Goal: Transaction & Acquisition: Purchase product/service

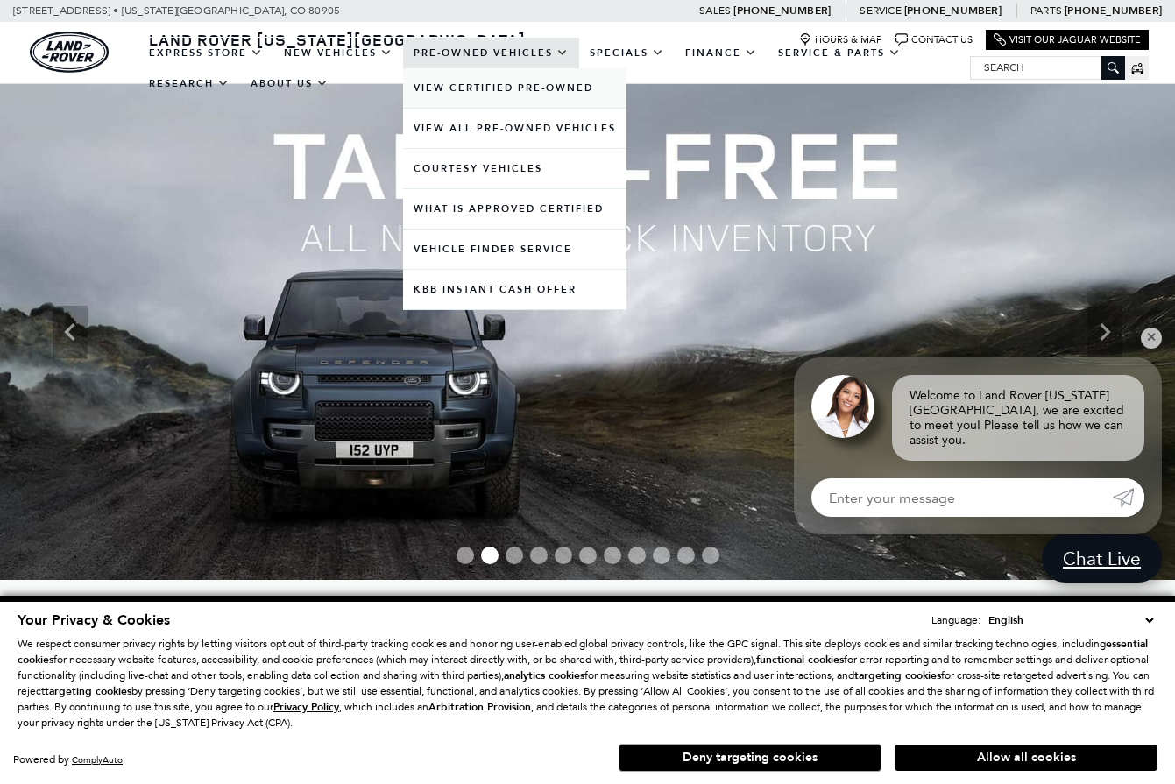
click at [490, 108] on link "View Certified Pre-Owned" at bounding box center [514, 87] width 223 height 39
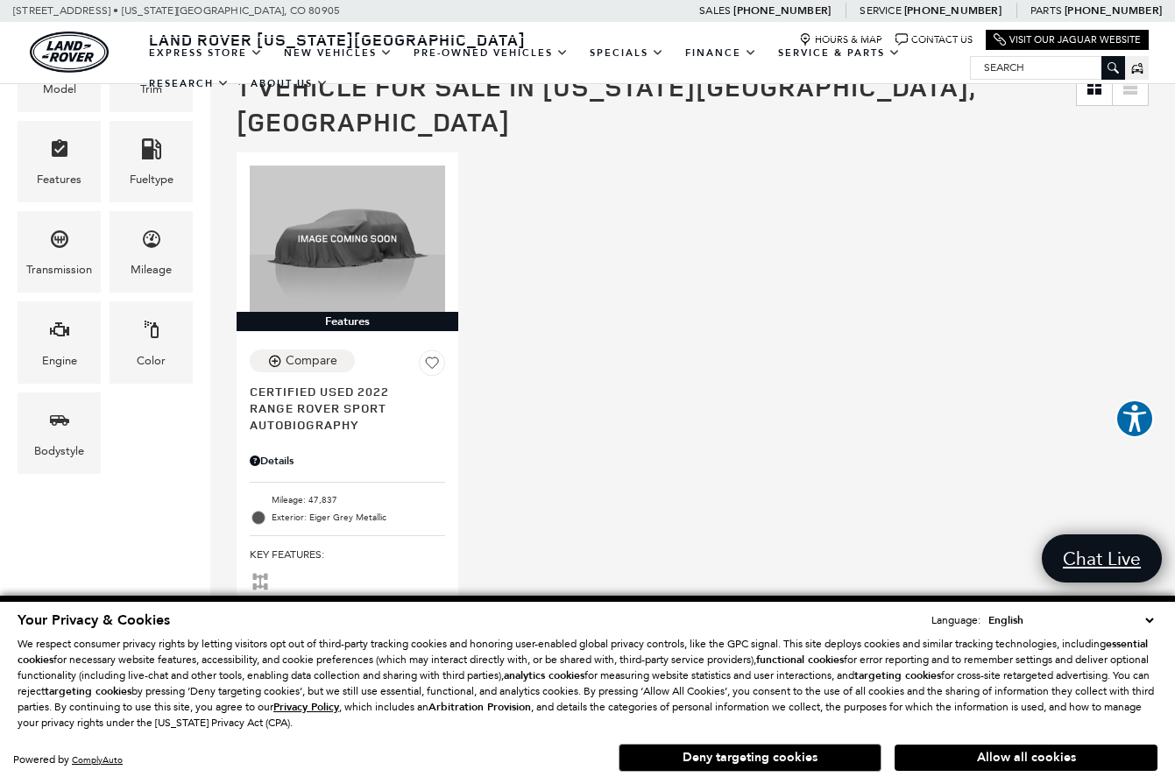
scroll to position [373, 0]
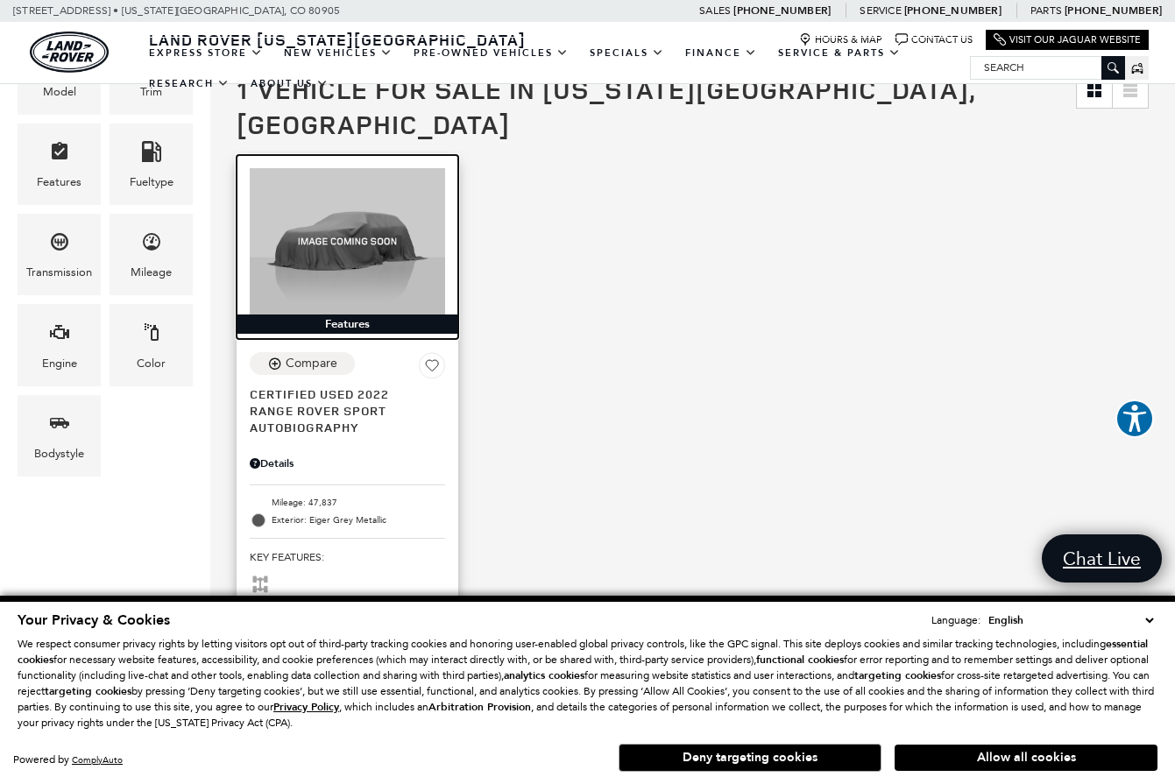
click at [341, 216] on img at bounding box center [347, 241] width 195 height 146
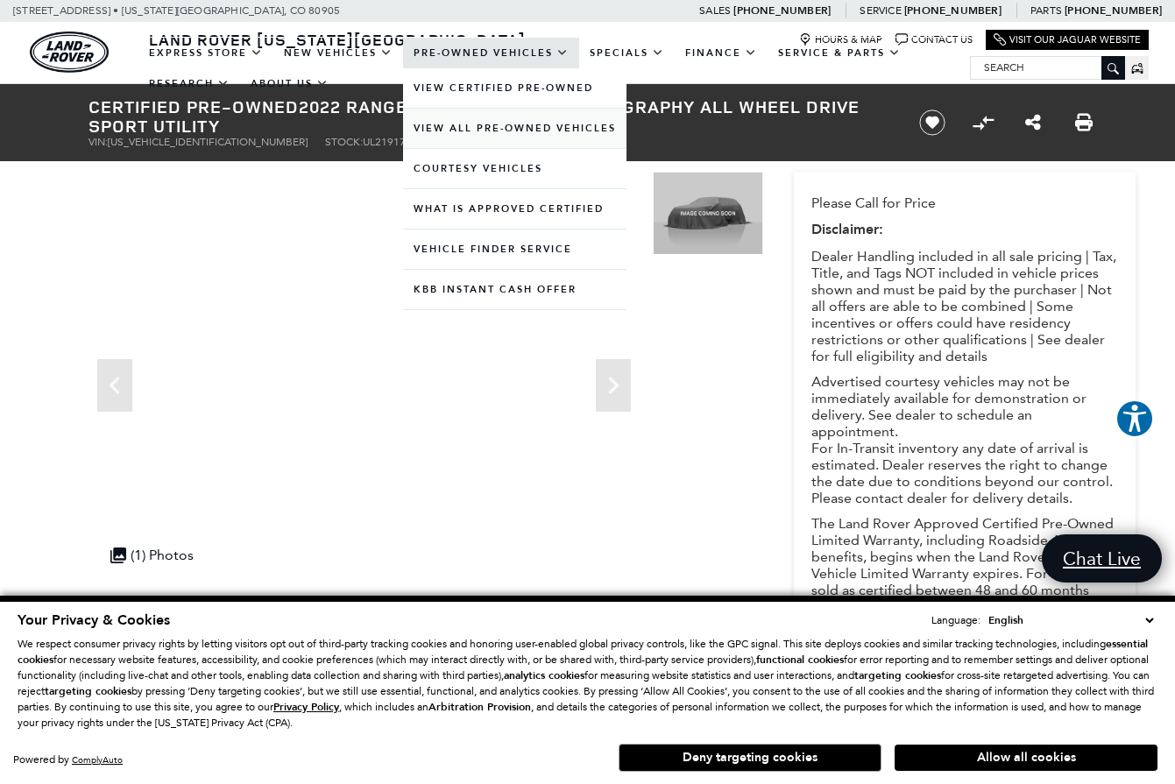
click at [464, 145] on link "View All Pre-Owned Vehicles" at bounding box center [514, 128] width 223 height 39
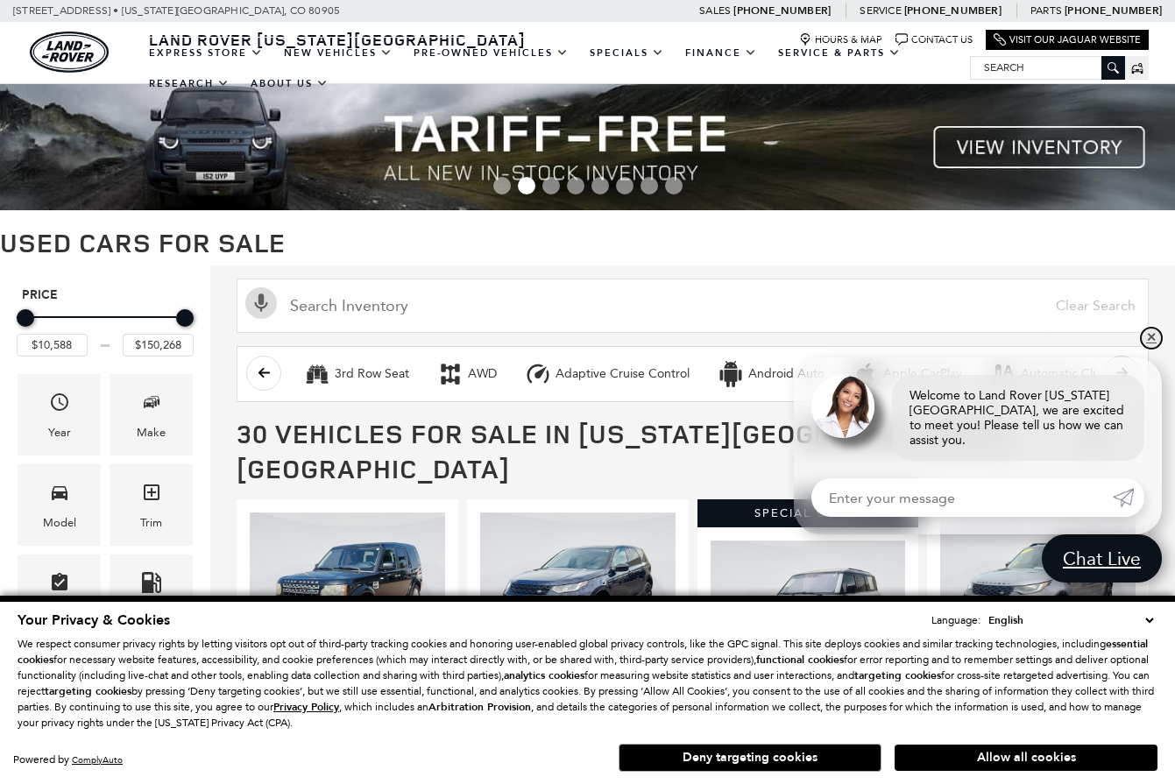
click at [1155, 349] on link "✕" at bounding box center [1151, 338] width 21 height 21
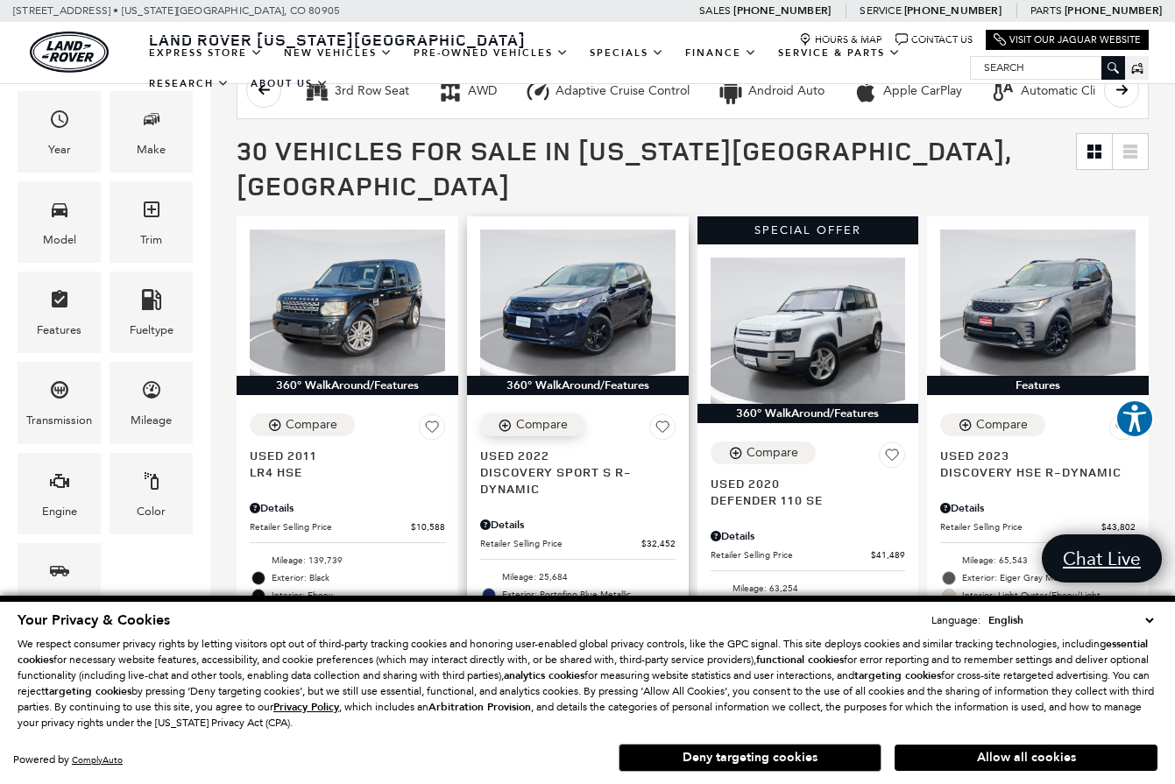
scroll to position [285, 0]
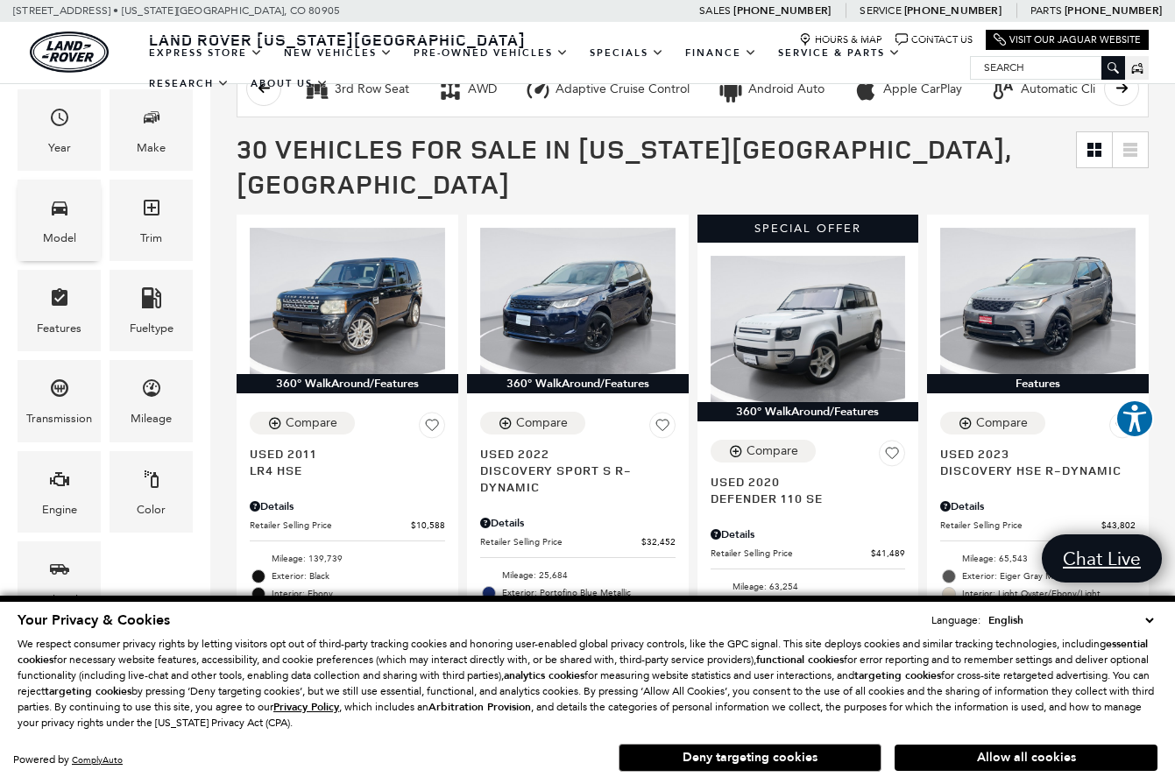
click at [66, 232] on div "Model" at bounding box center [59, 238] width 33 height 19
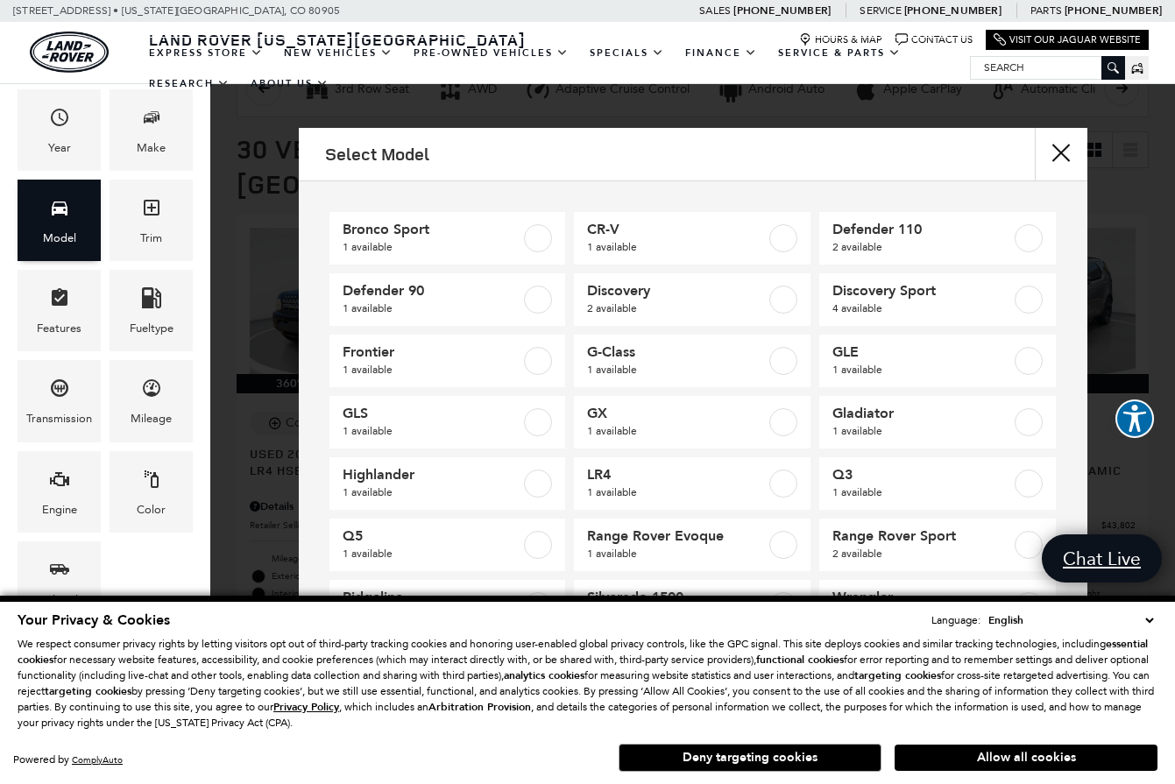
click at [46, 234] on div "Model" at bounding box center [59, 238] width 33 height 19
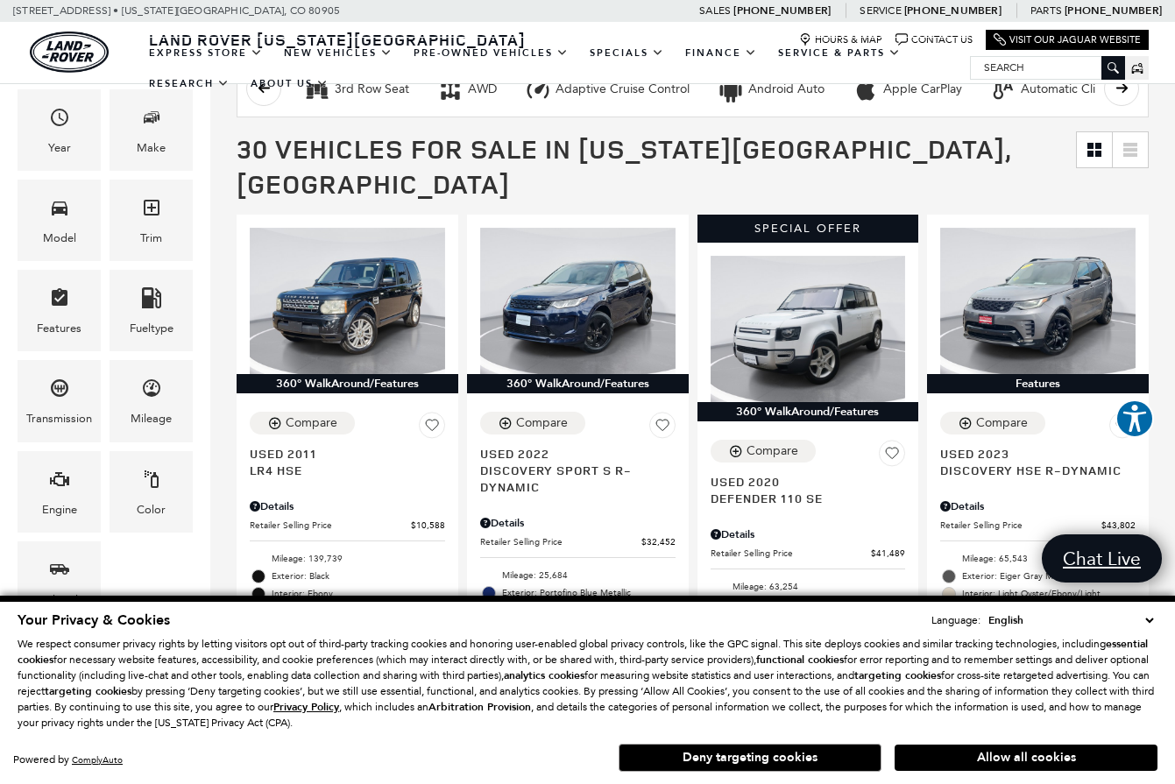
click at [145, 174] on div "Make" at bounding box center [151, 130] width 92 height 90
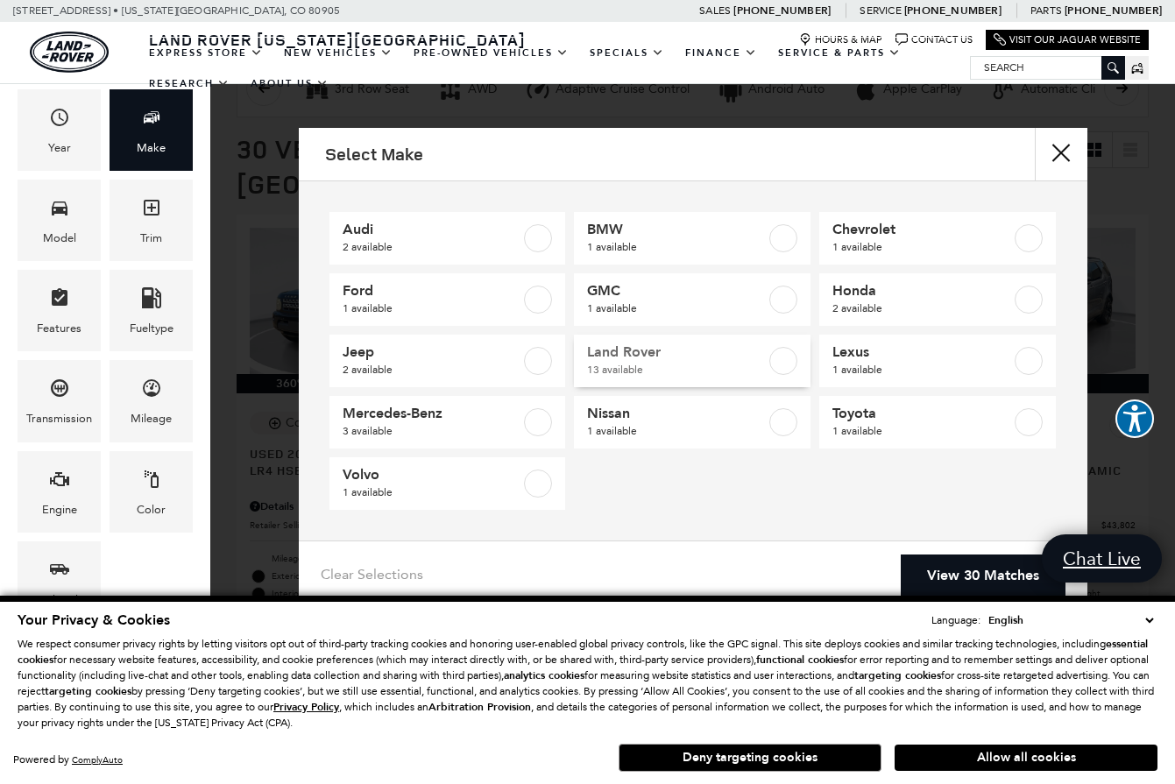
click at [684, 354] on span "Land Rover" at bounding box center [676, 353] width 179 height 18
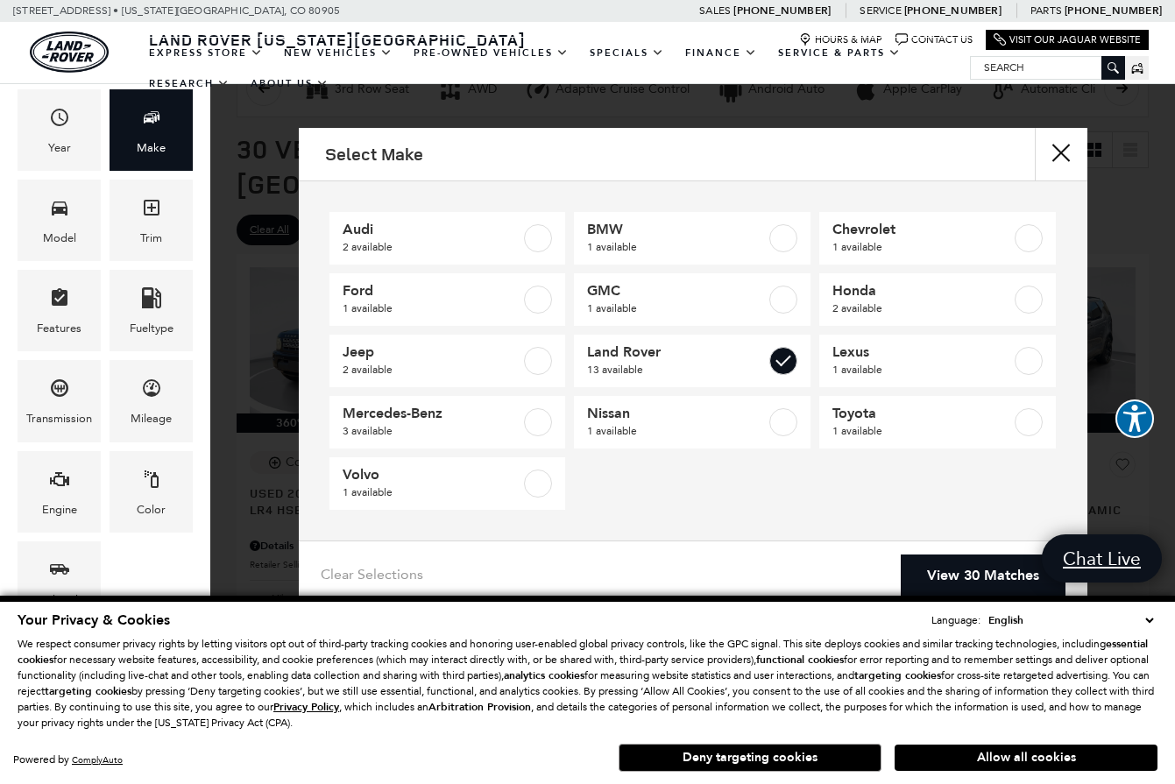
checkbox input "true"
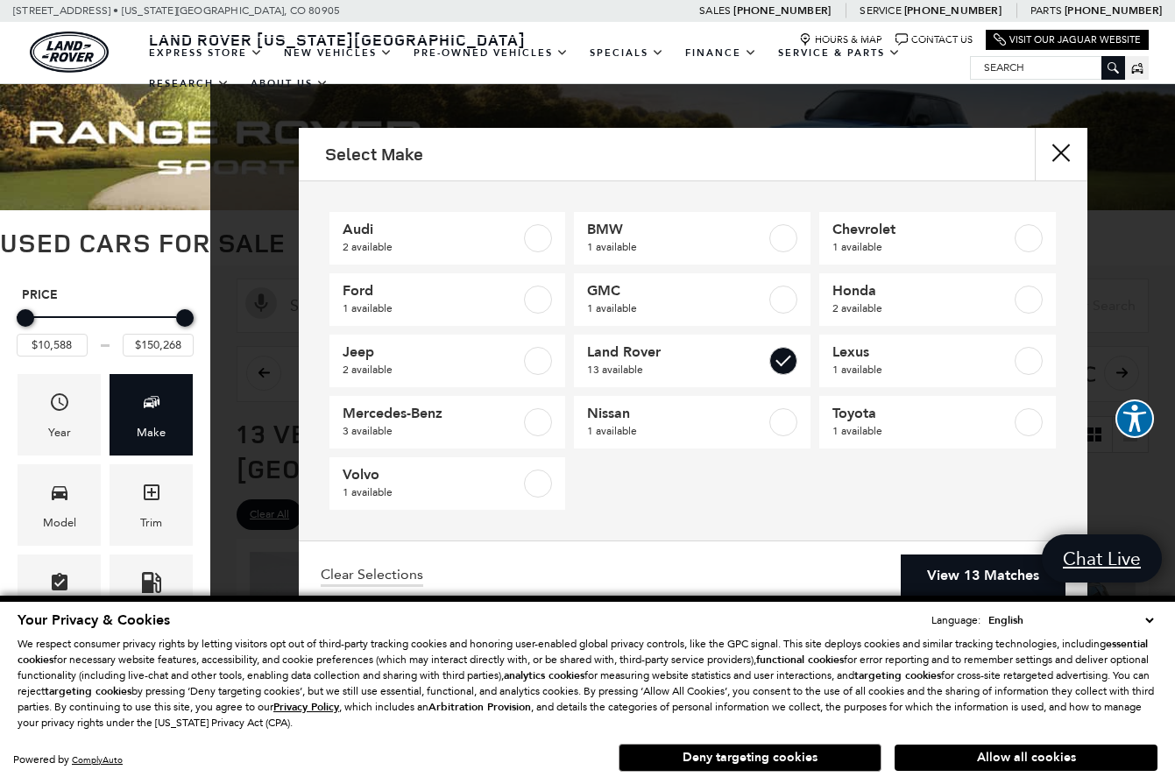
click at [987, 581] on link "View 13 Matches" at bounding box center [983, 576] width 165 height 43
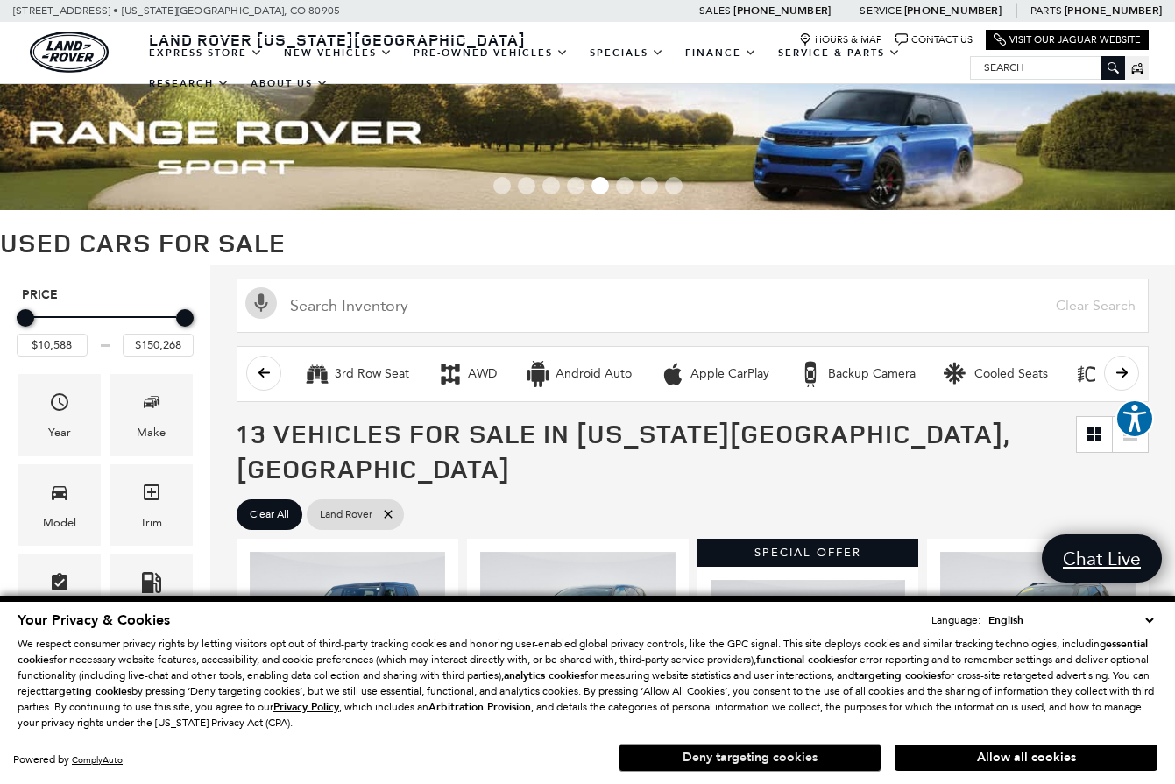
click at [812, 752] on button "Deny targeting cookies" at bounding box center [750, 758] width 263 height 28
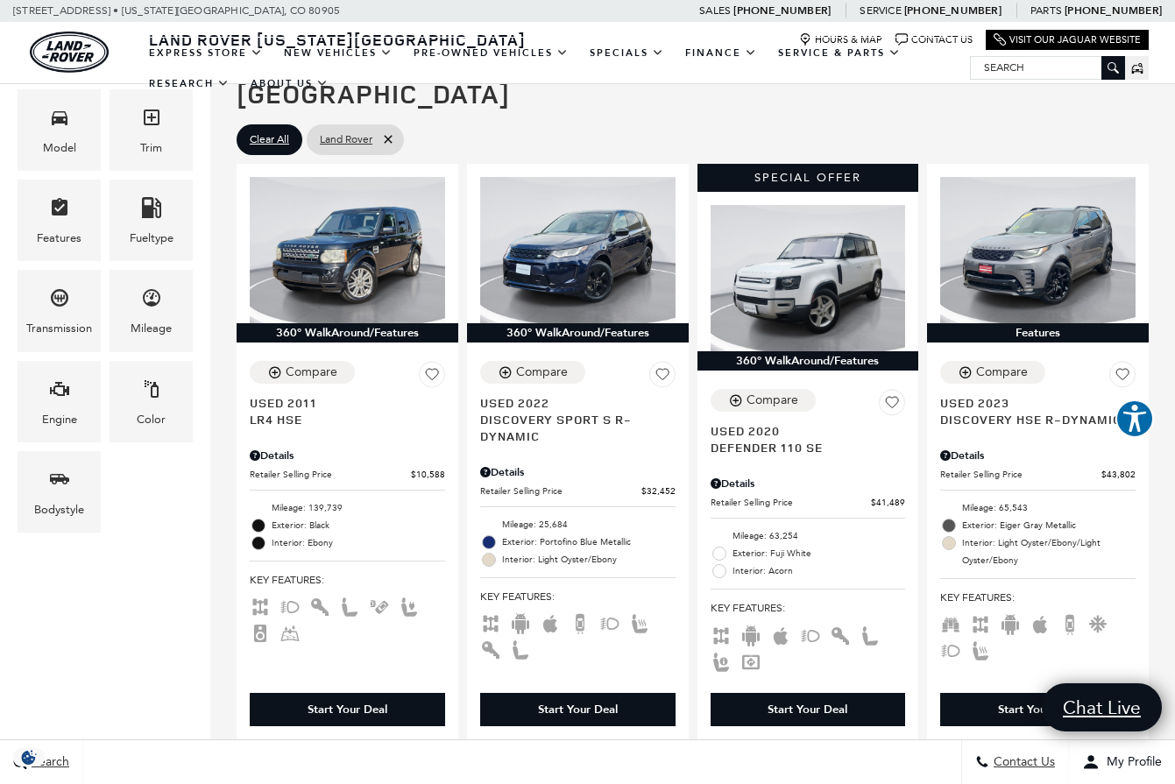
scroll to position [382, 0]
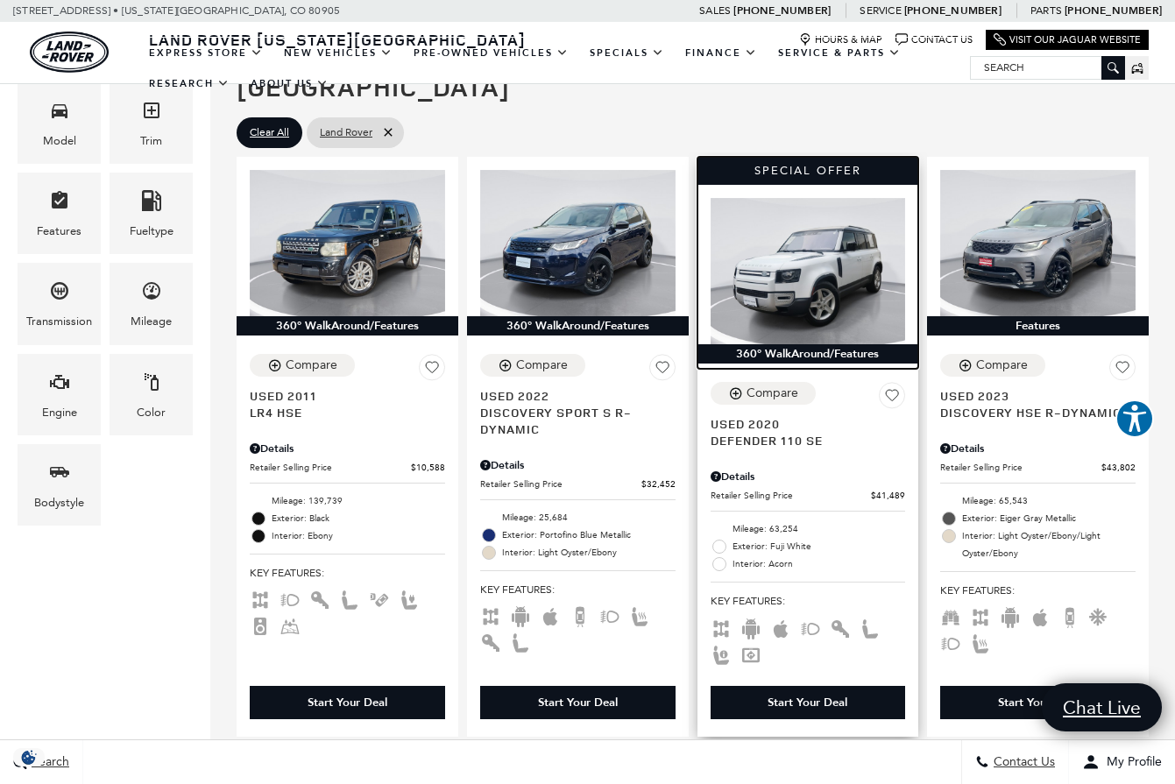
click at [777, 237] on img at bounding box center [808, 271] width 195 height 146
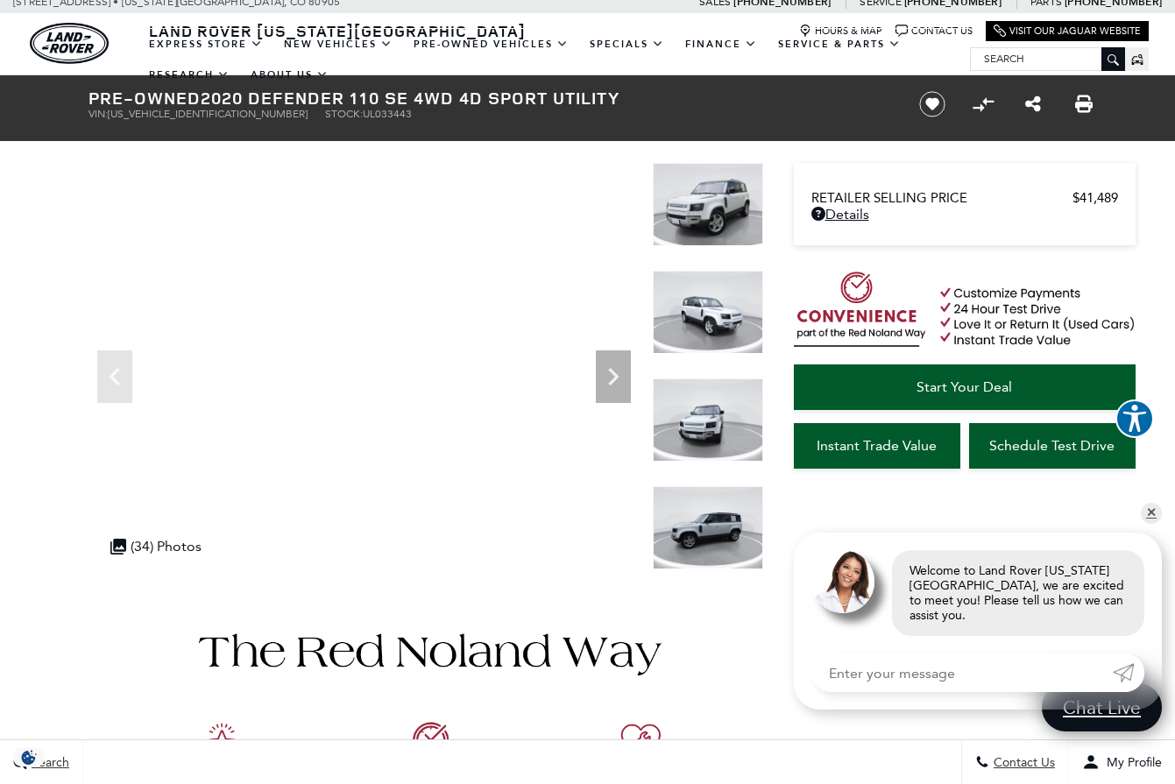
scroll to position [13, 0]
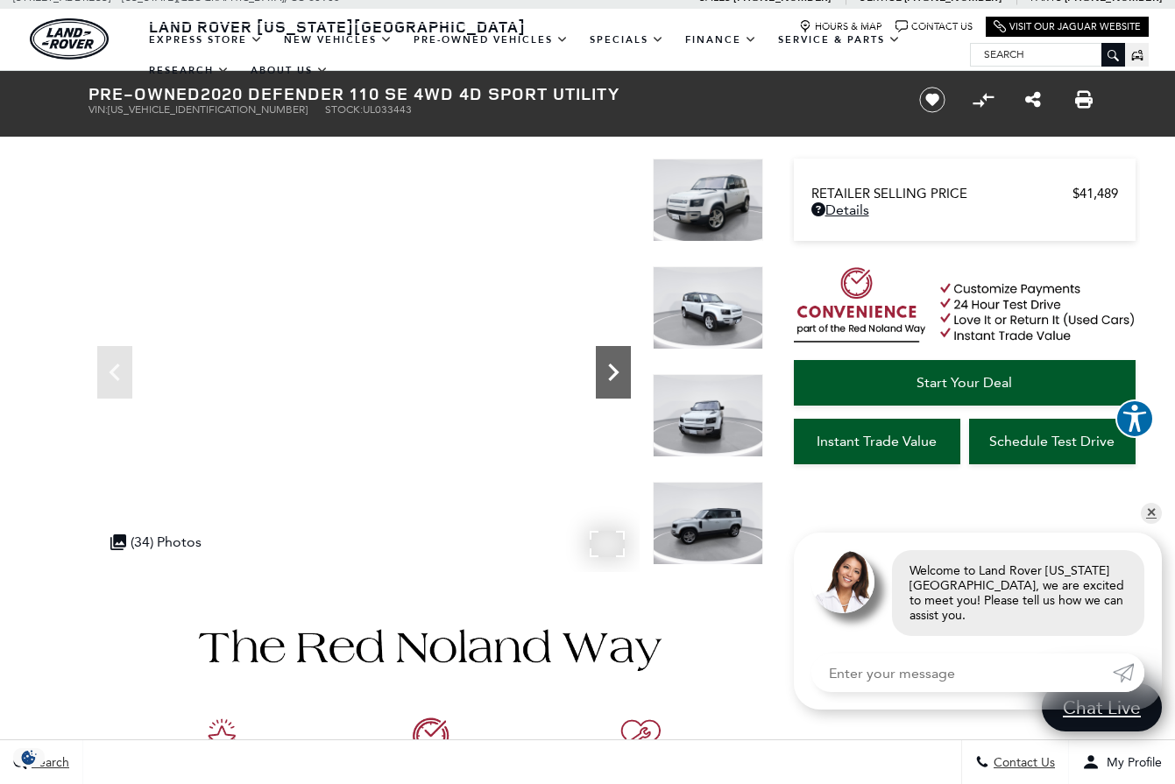
click at [618, 395] on div "Next" at bounding box center [613, 372] width 35 height 53
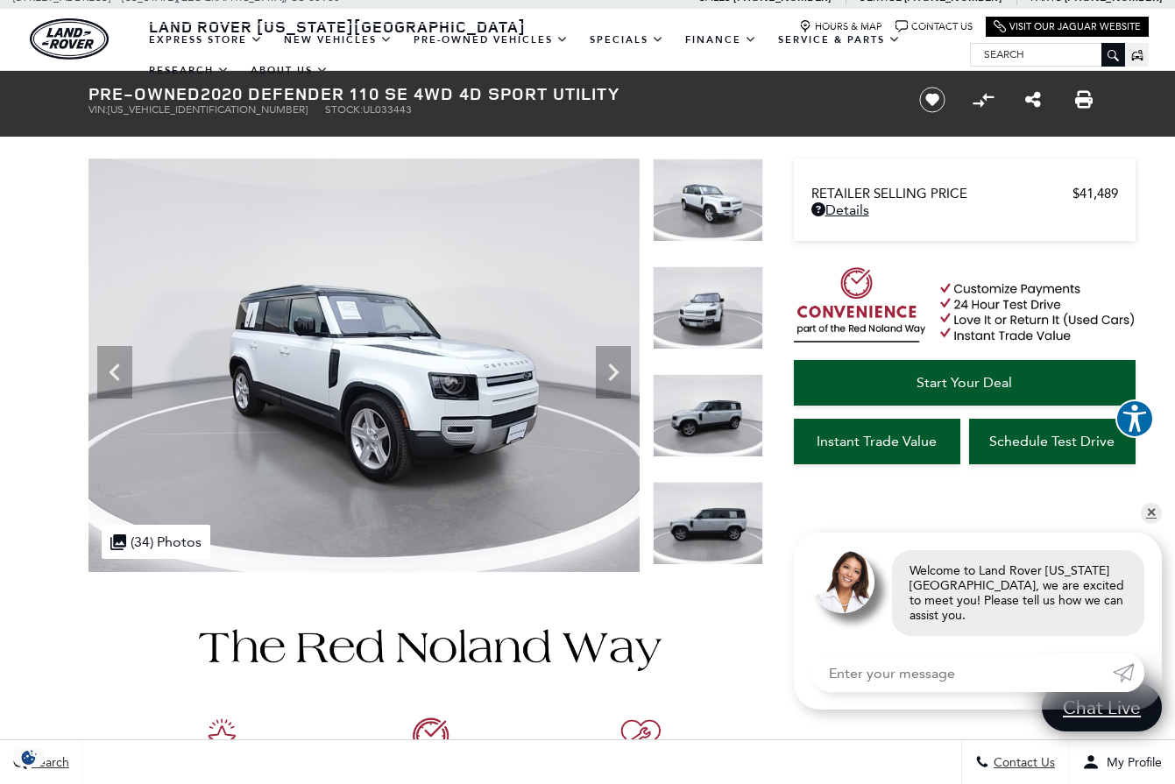
click at [712, 518] on img at bounding box center [708, 523] width 110 height 83
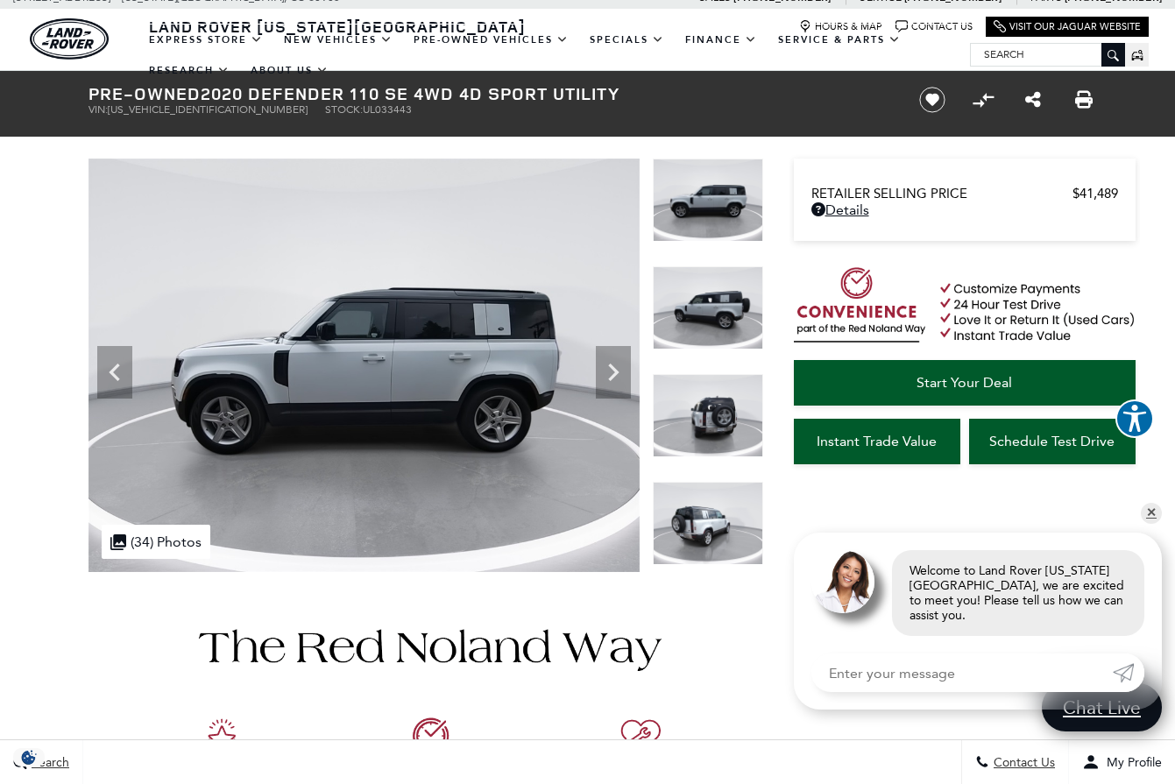
click at [720, 532] on img at bounding box center [708, 523] width 110 height 83
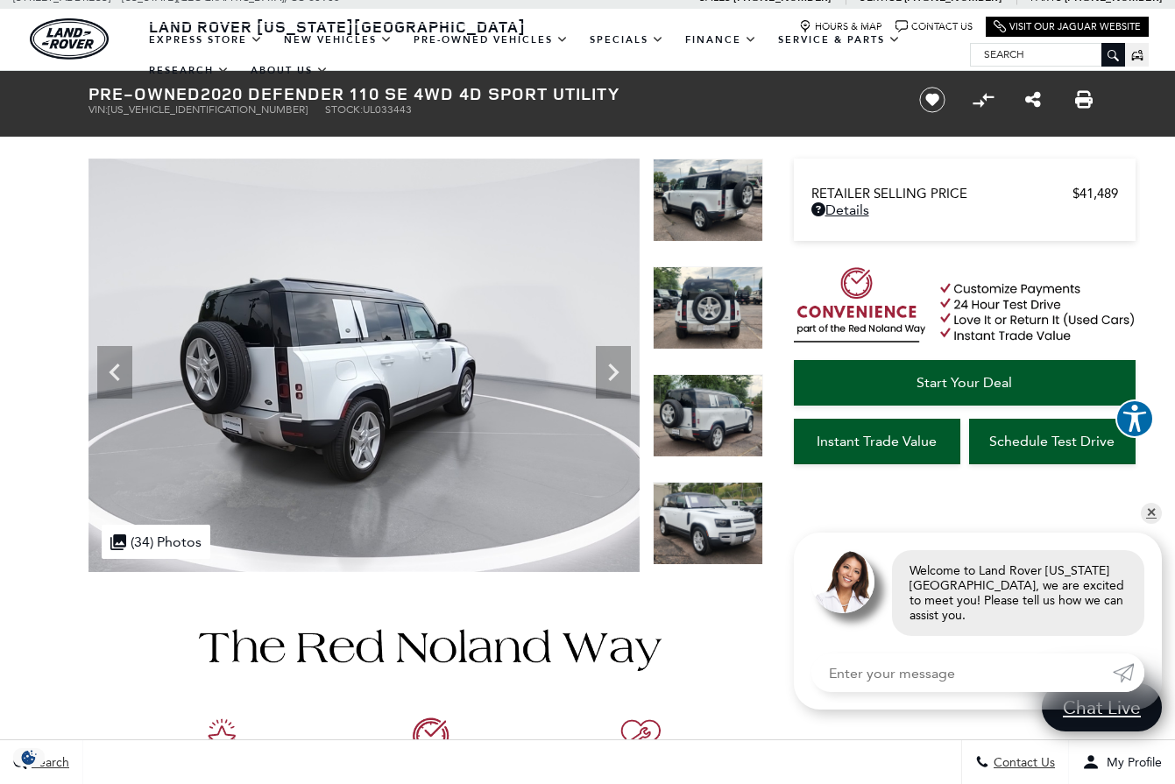
click at [720, 532] on img at bounding box center [708, 523] width 110 height 83
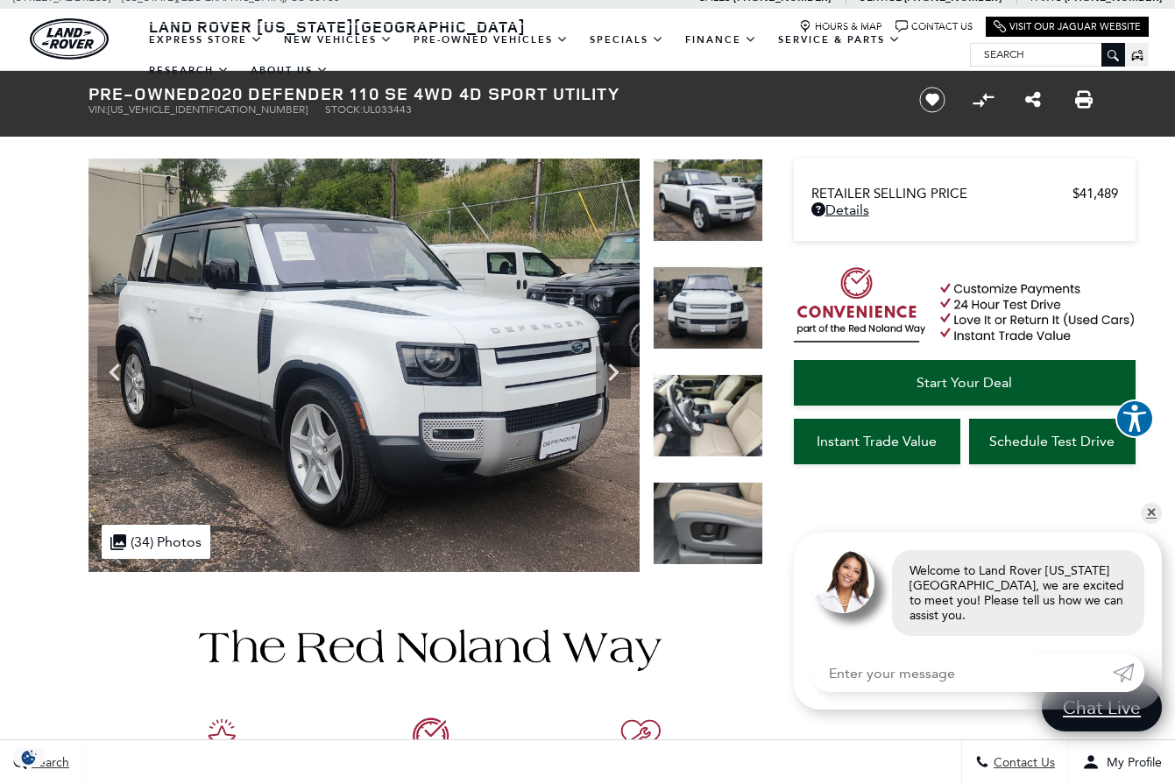
click at [725, 536] on img at bounding box center [708, 523] width 110 height 83
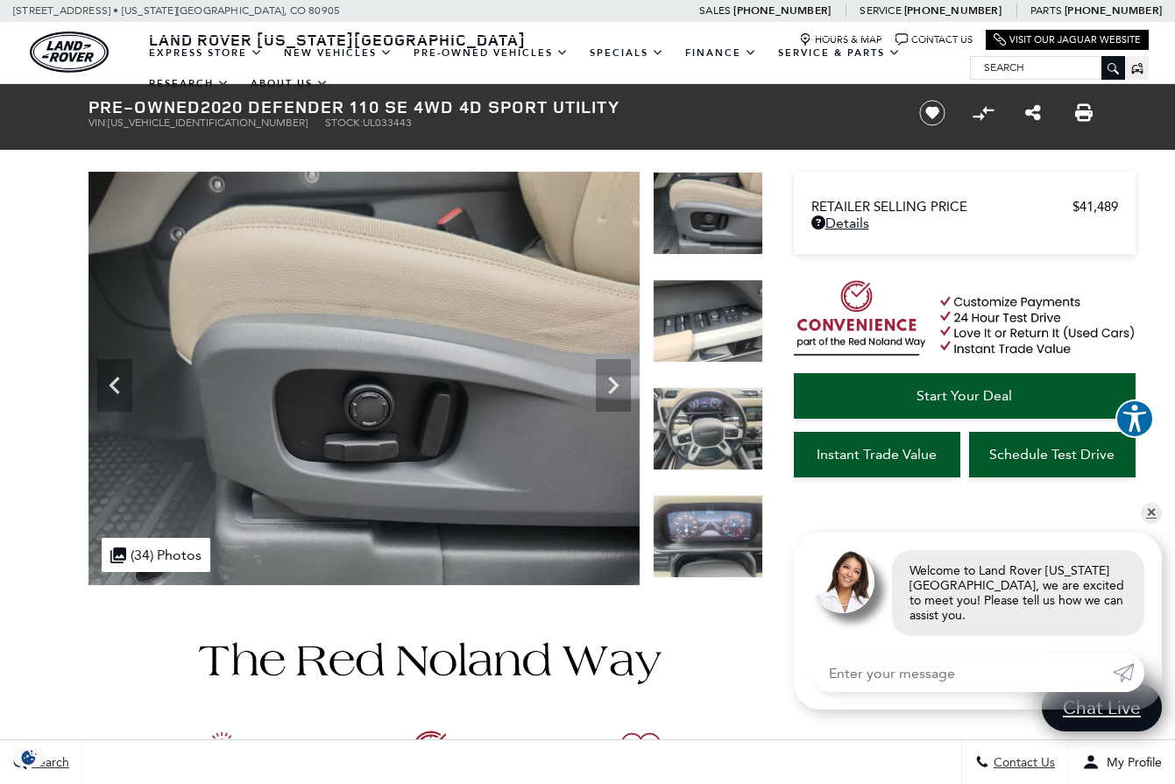
scroll to position [0, 0]
click at [106, 387] on icon "Previous" at bounding box center [114, 385] width 35 height 35
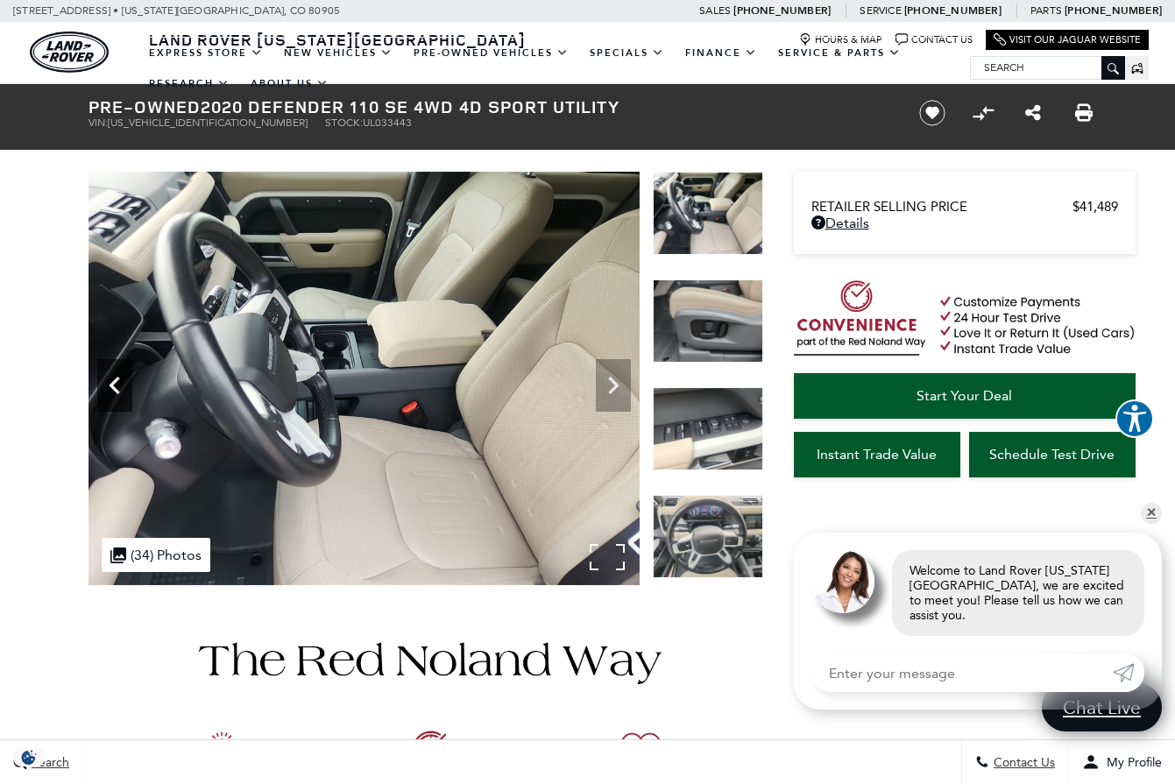
click at [106, 387] on icon "Previous" at bounding box center [114, 385] width 35 height 35
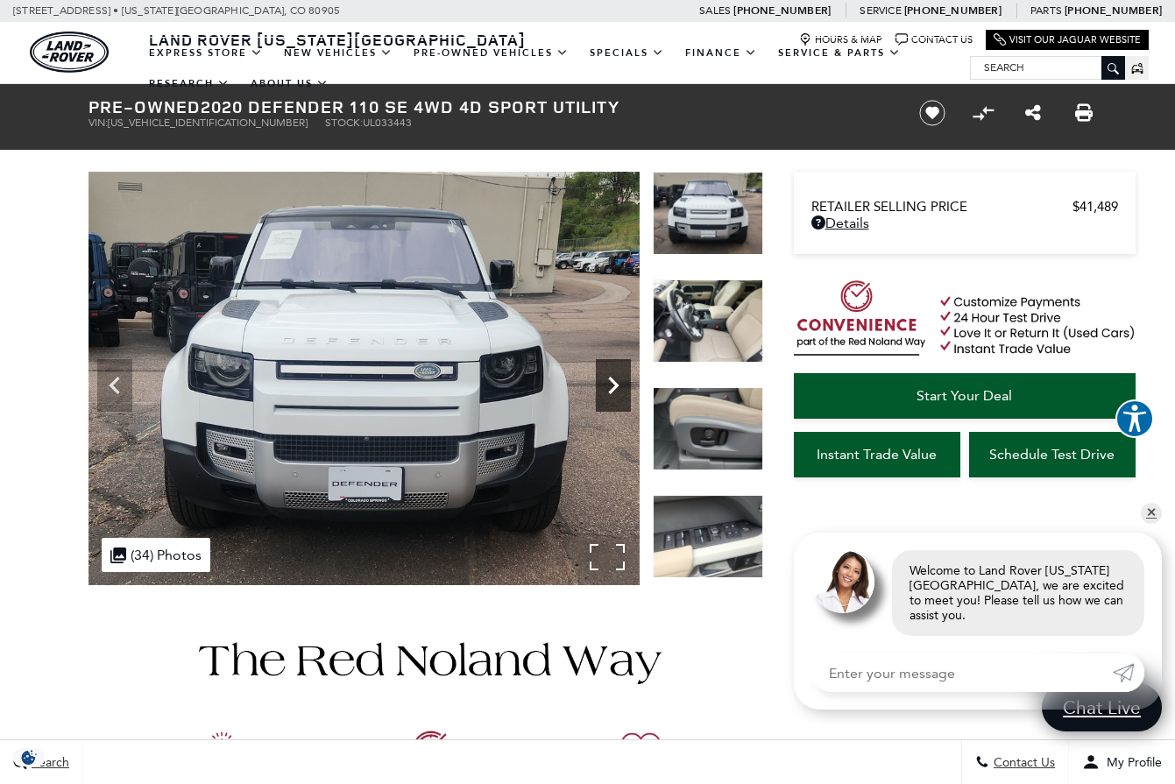
click at [618, 388] on icon "Next" at bounding box center [613, 385] width 35 height 35
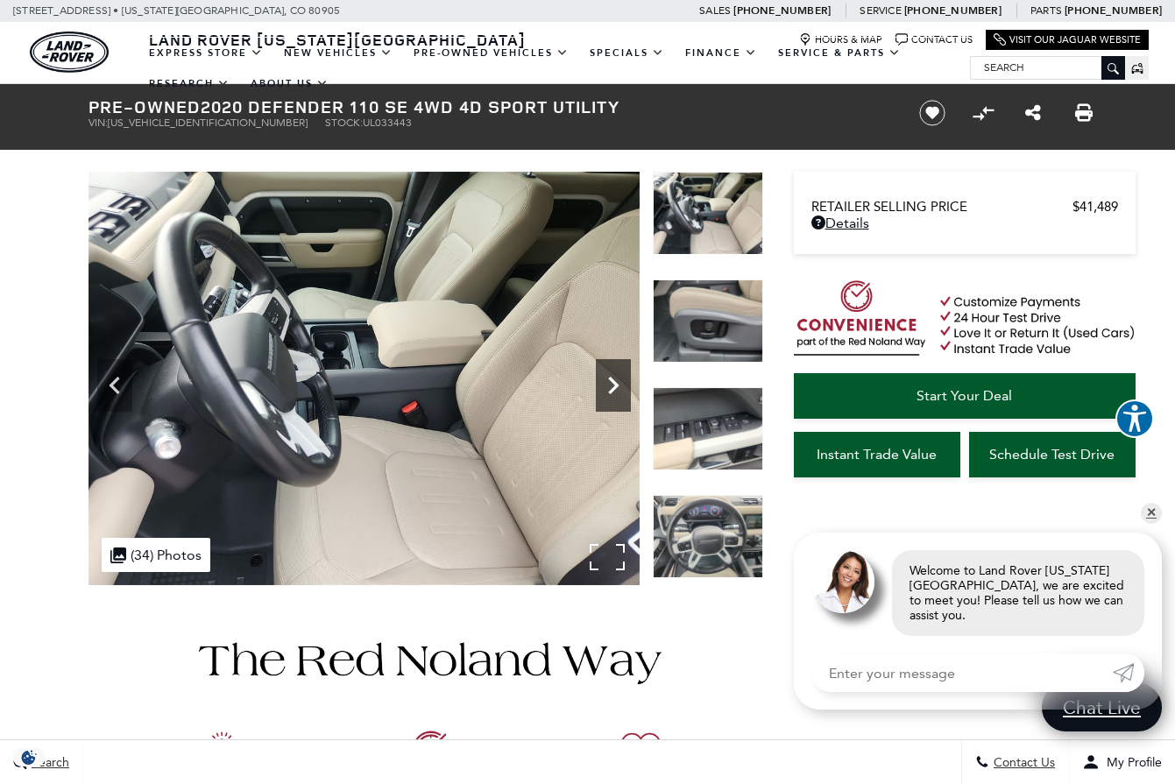
click at [616, 387] on icon "Next" at bounding box center [613, 386] width 11 height 18
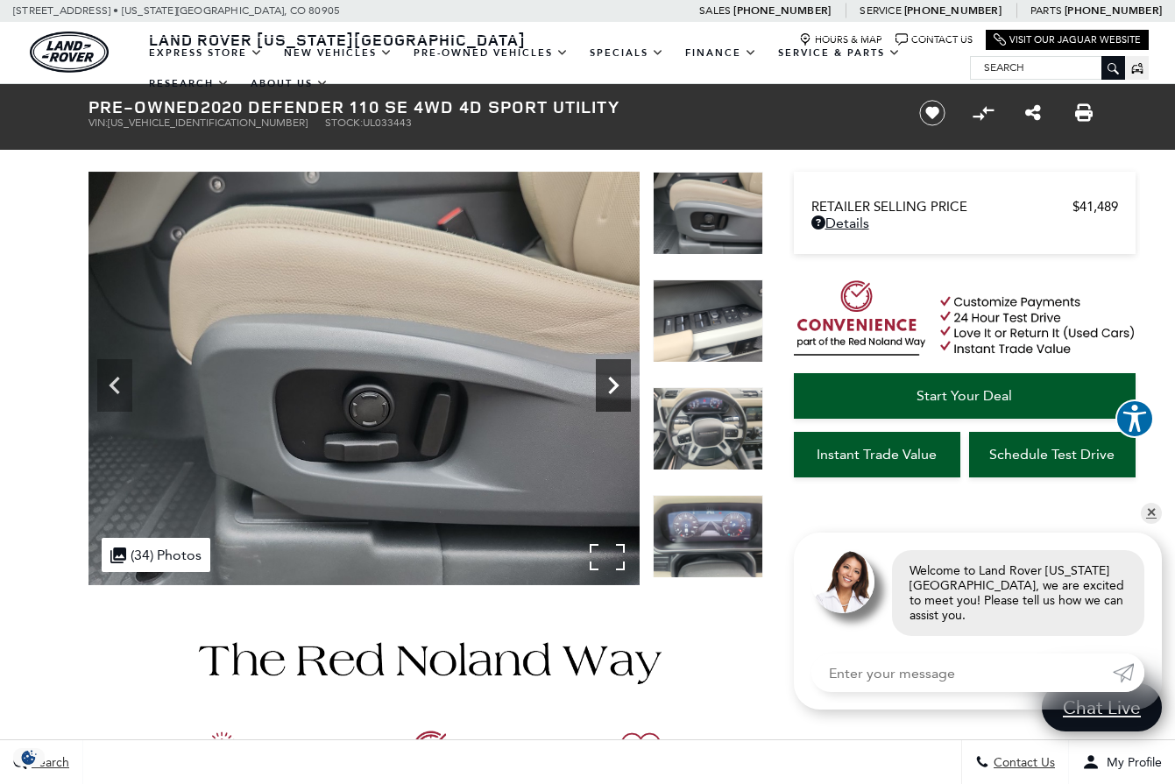
click at [616, 387] on icon "Next" at bounding box center [613, 386] width 11 height 18
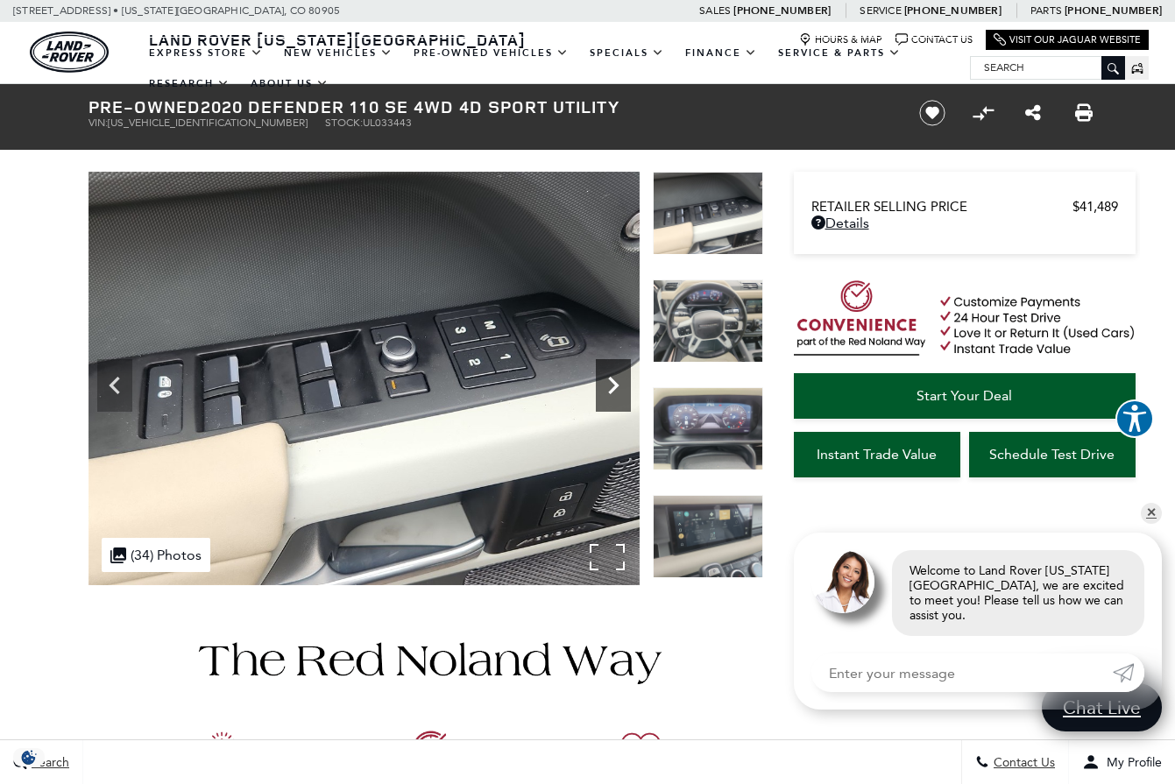
click at [616, 387] on icon "Next" at bounding box center [613, 386] width 11 height 18
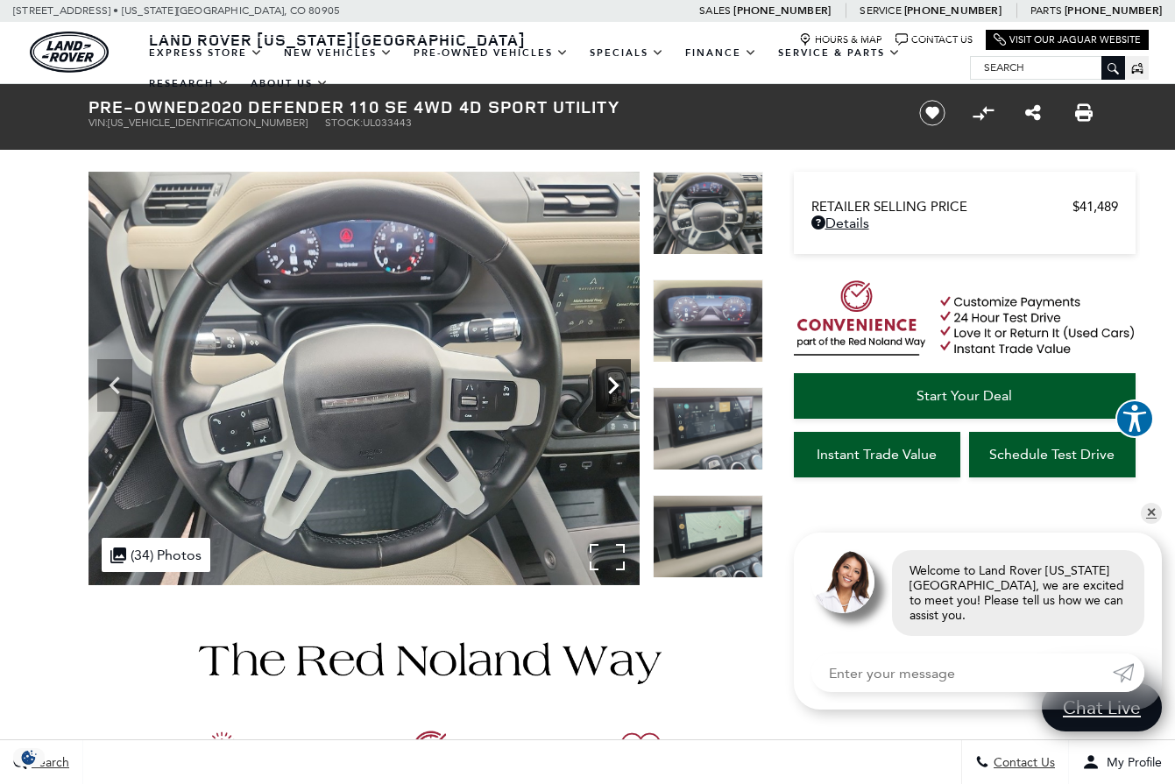
click at [616, 387] on icon "Next" at bounding box center [613, 386] width 11 height 18
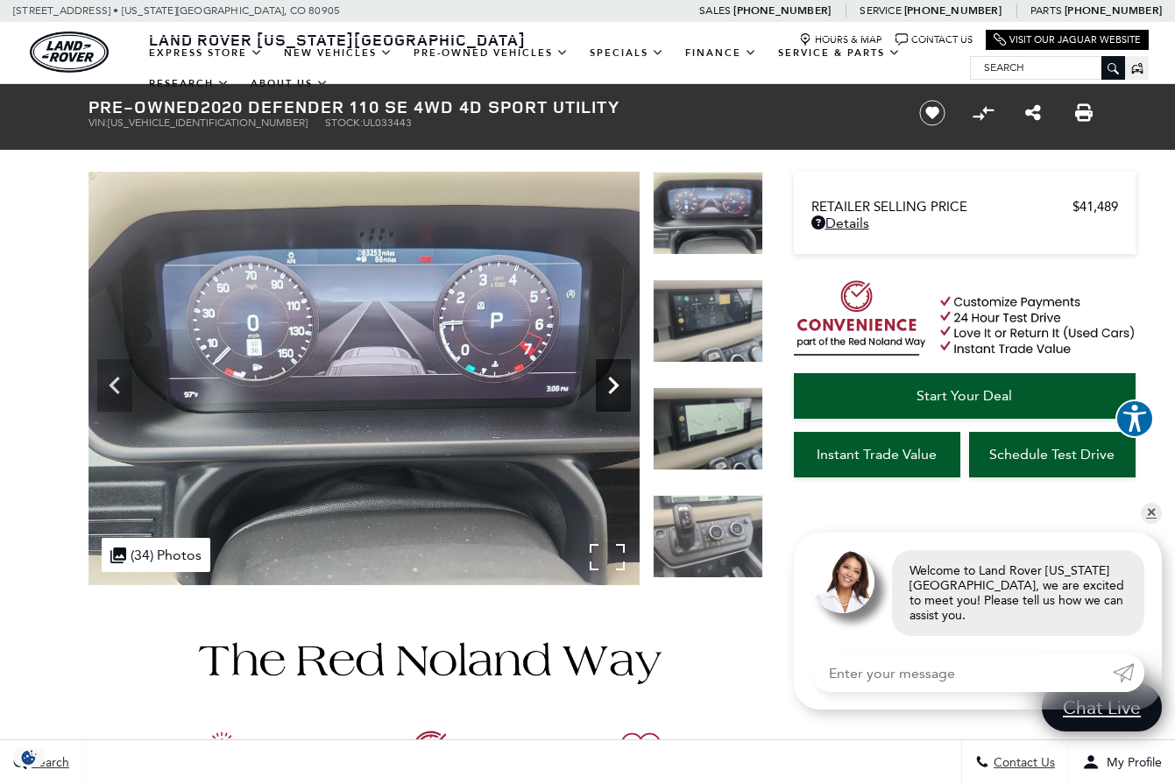
click at [616, 387] on icon "Next" at bounding box center [613, 386] width 11 height 18
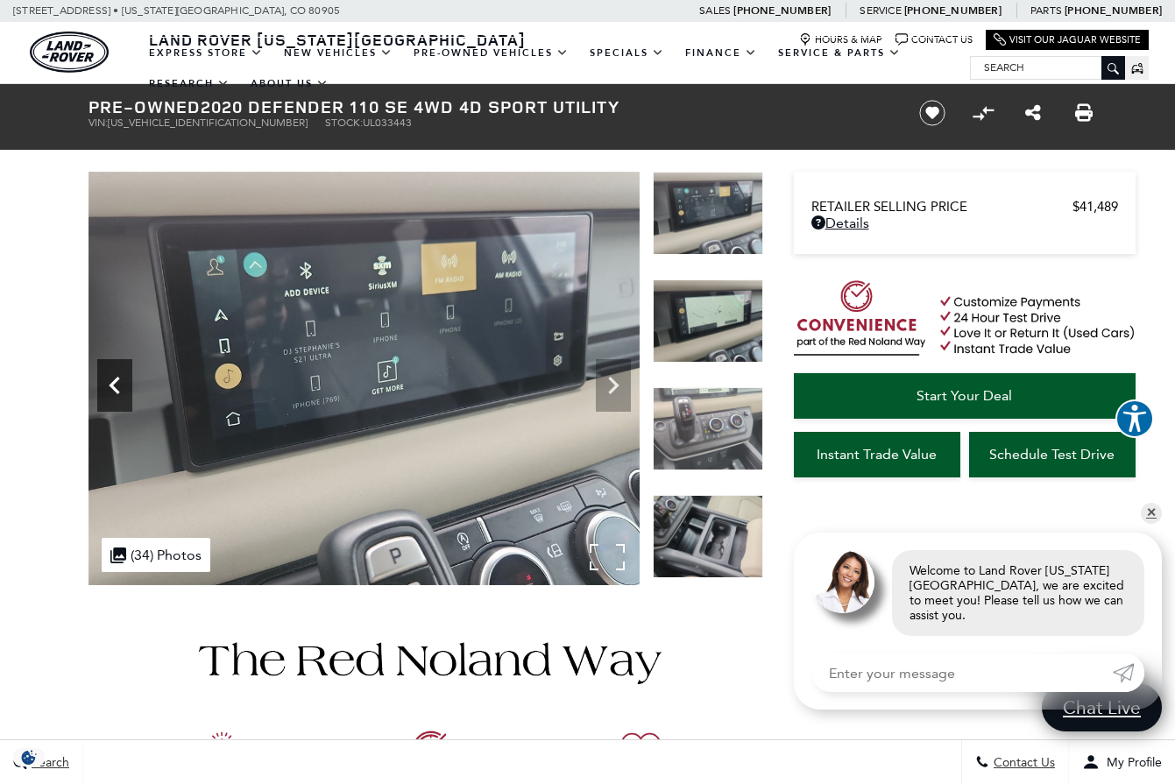
click at [112, 378] on icon "Previous" at bounding box center [114, 385] width 35 height 35
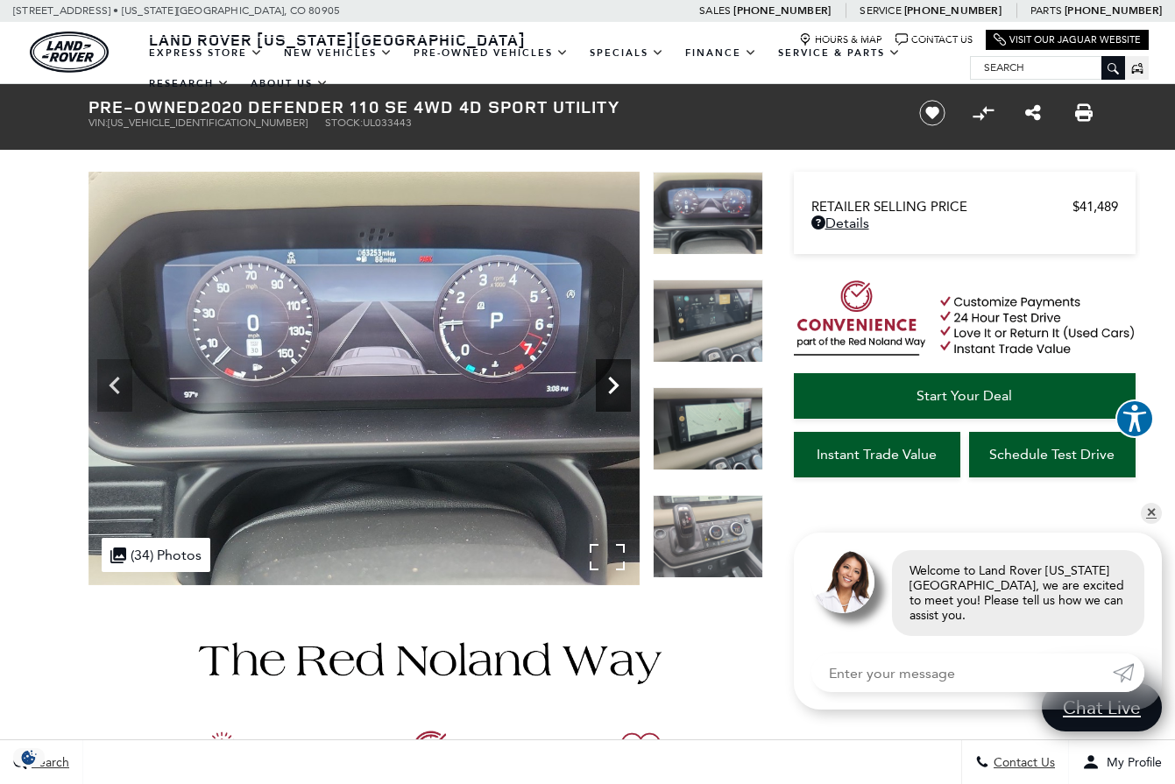
click at [612, 390] on icon "Next" at bounding box center [613, 386] width 11 height 18
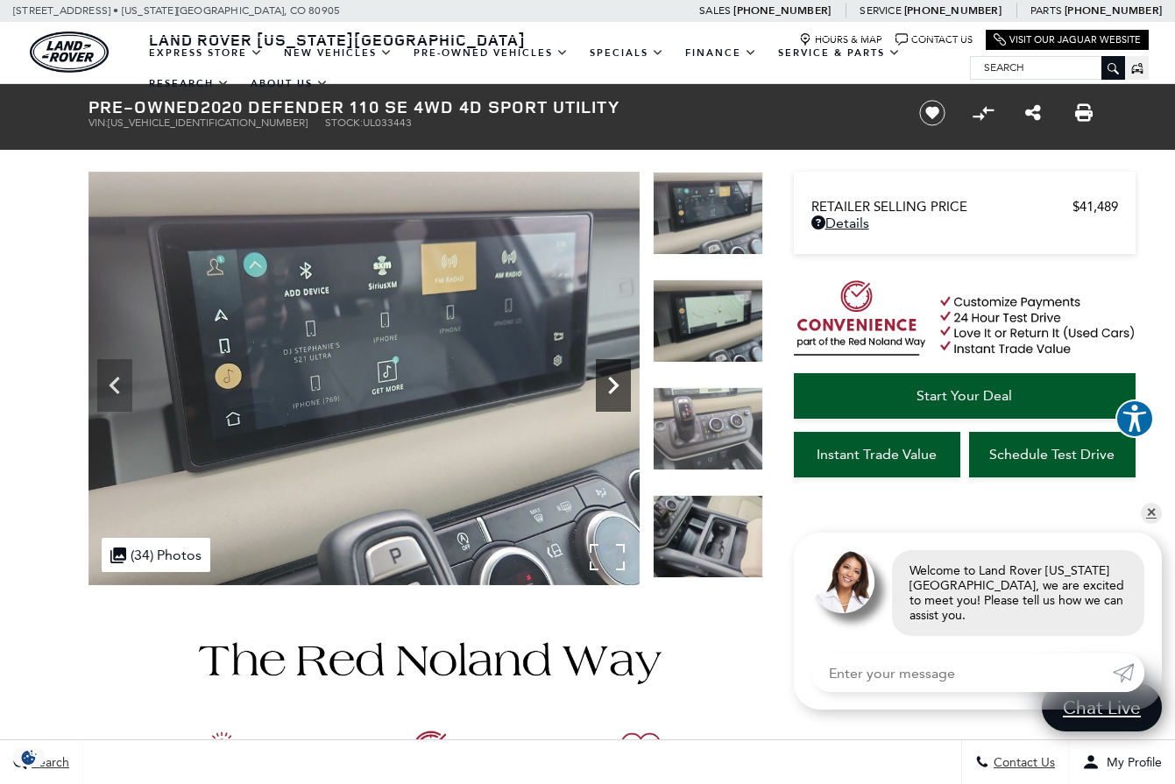
click at [612, 390] on icon "Next" at bounding box center [613, 386] width 11 height 18
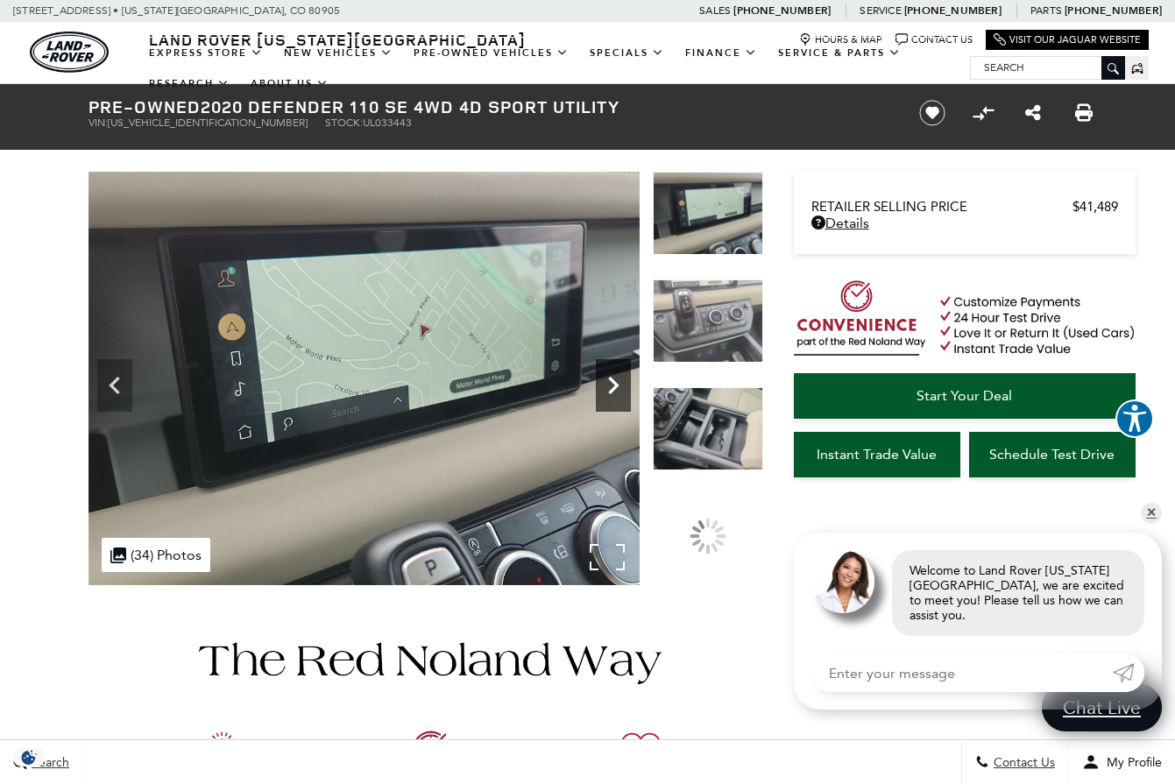
click at [612, 390] on icon "Next" at bounding box center [613, 386] width 11 height 18
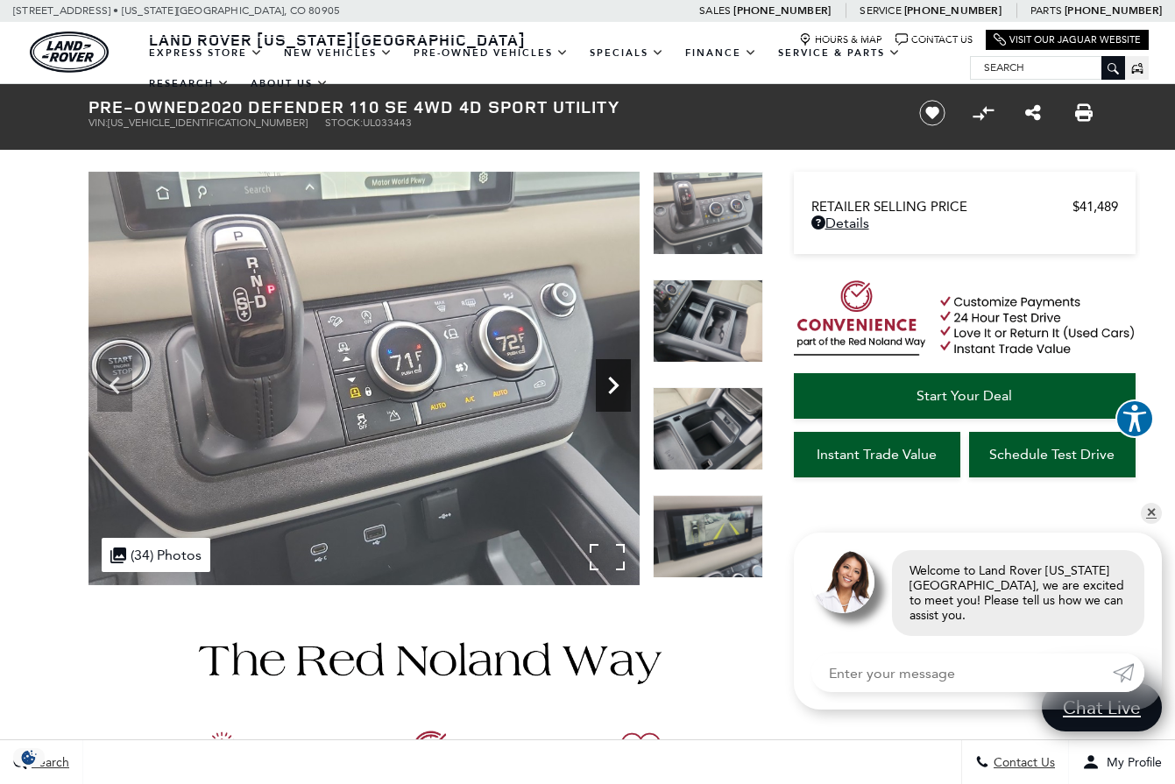
click at [612, 390] on icon "Next" at bounding box center [613, 386] width 11 height 18
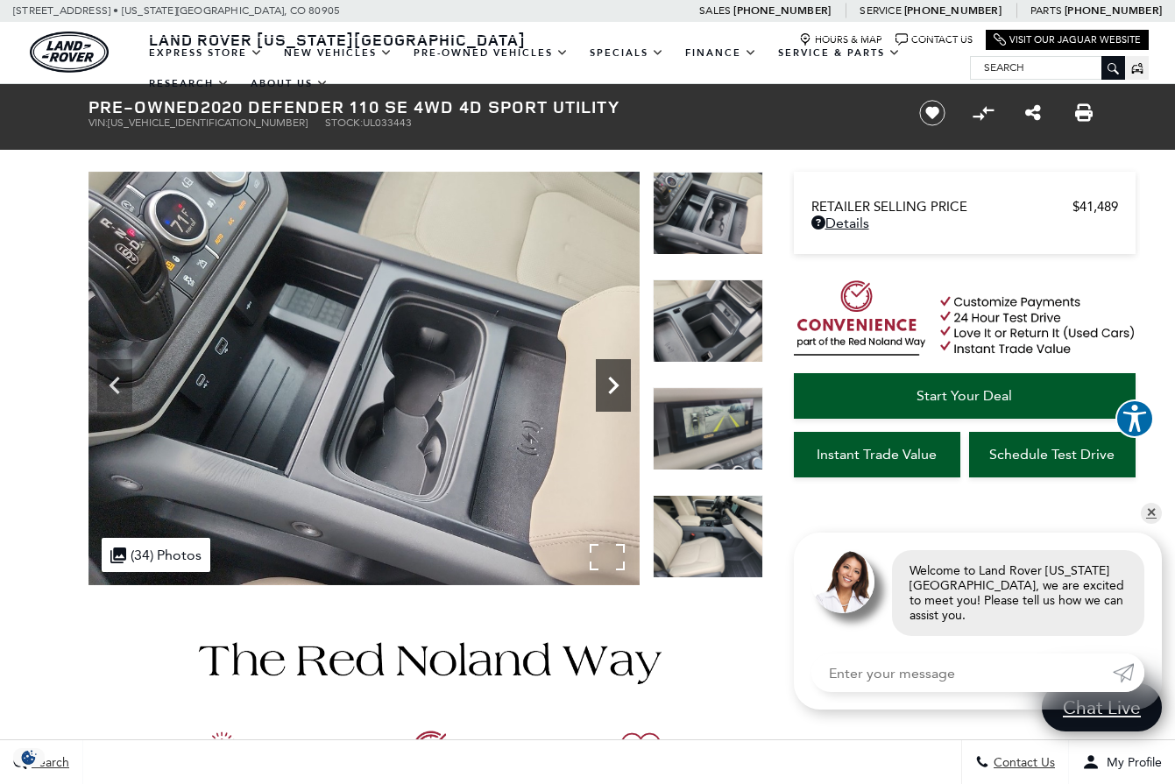
click at [612, 390] on icon "Next" at bounding box center [613, 386] width 11 height 18
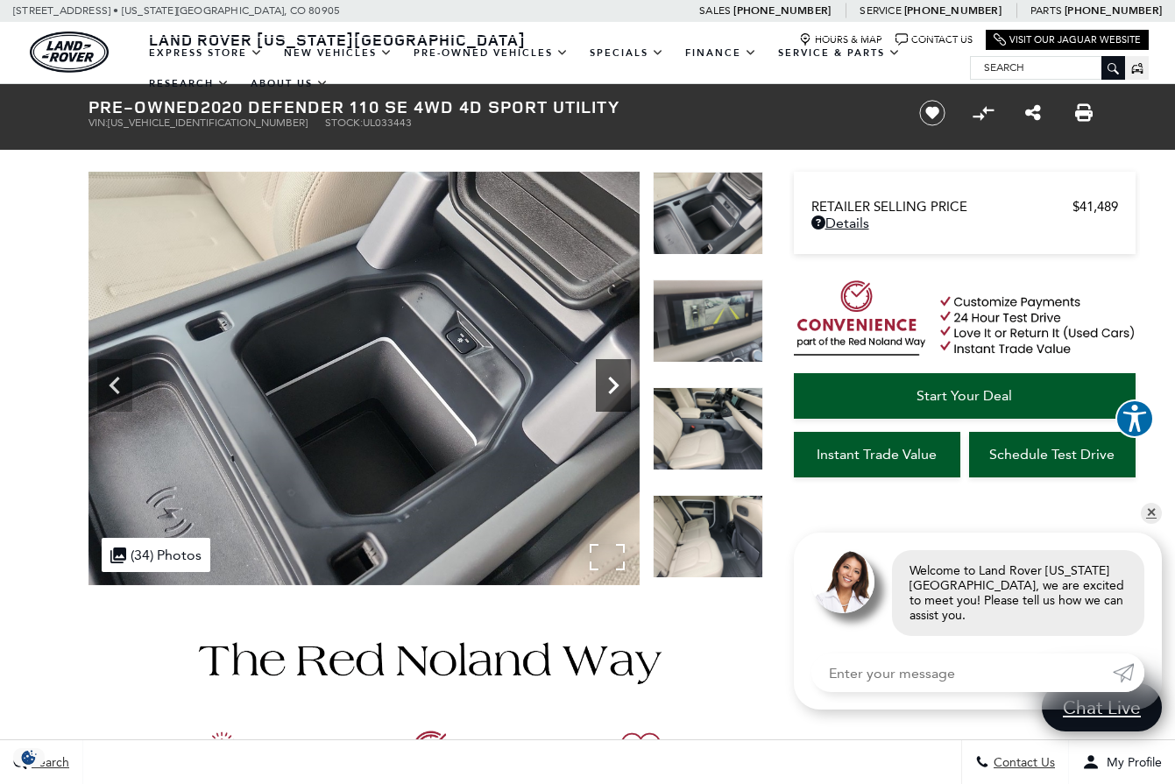
click at [612, 390] on icon "Next" at bounding box center [613, 386] width 11 height 18
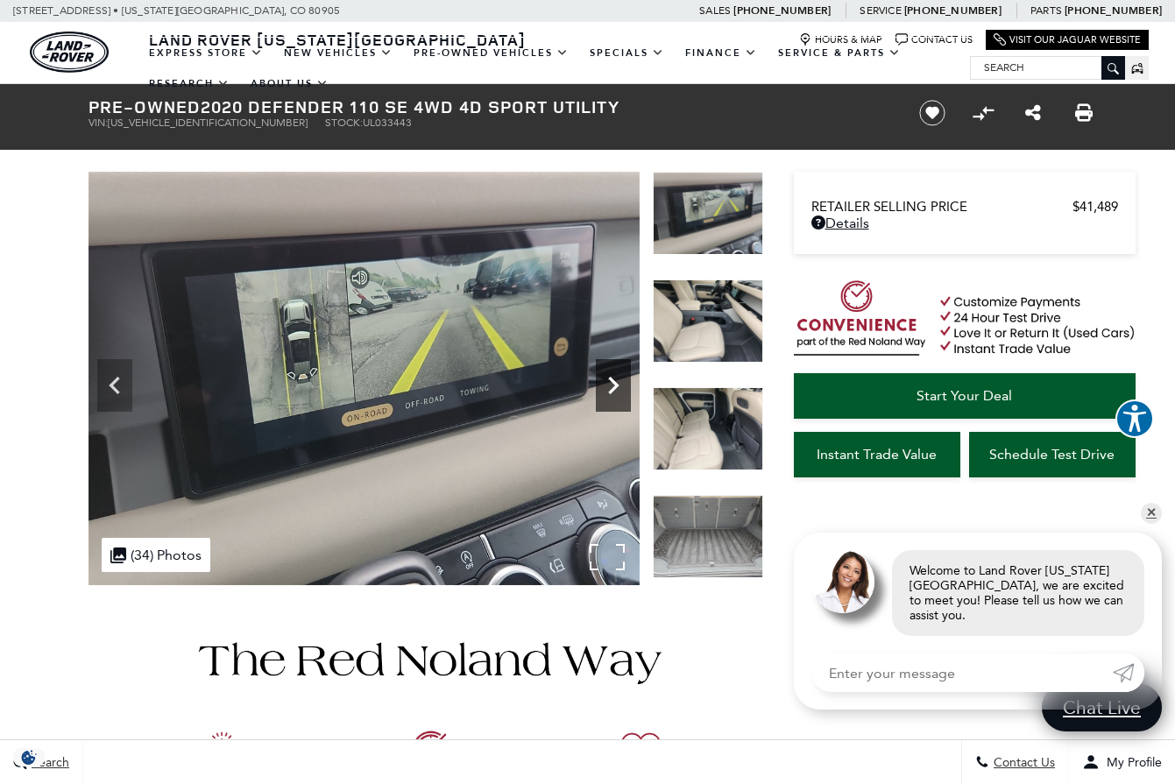
click at [612, 390] on icon "Next" at bounding box center [613, 386] width 11 height 18
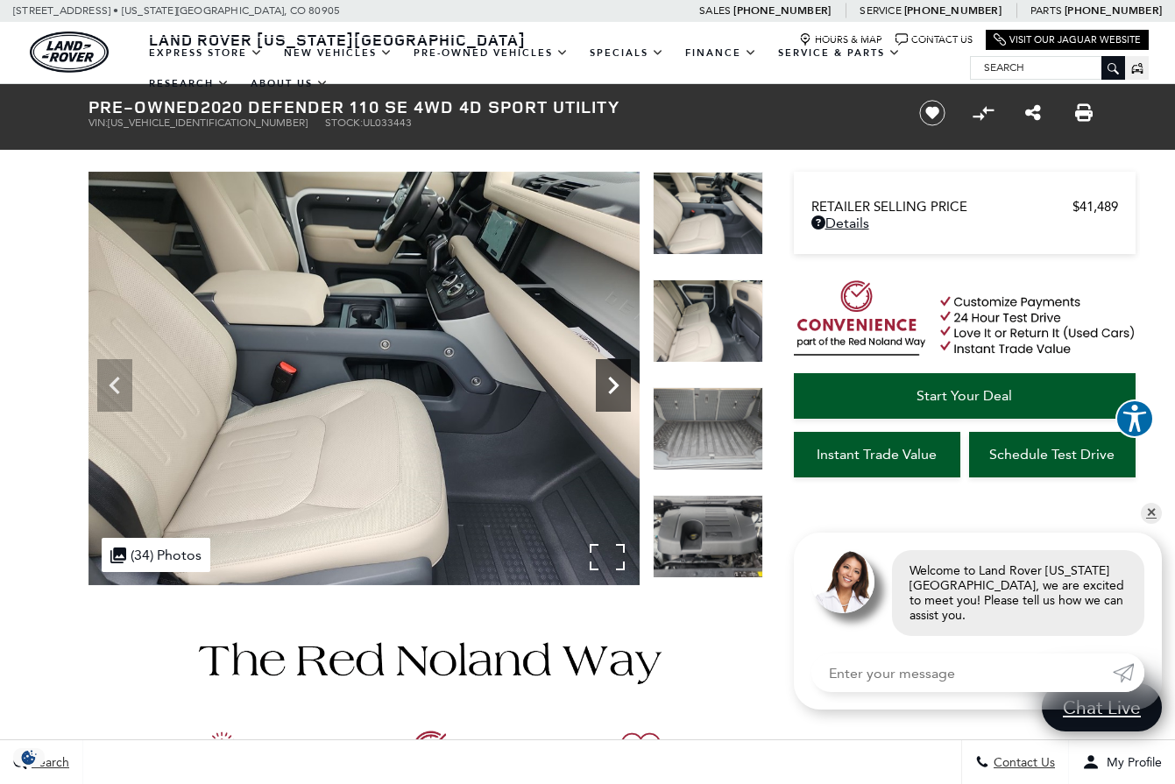
click at [612, 390] on icon "Next" at bounding box center [613, 386] width 11 height 18
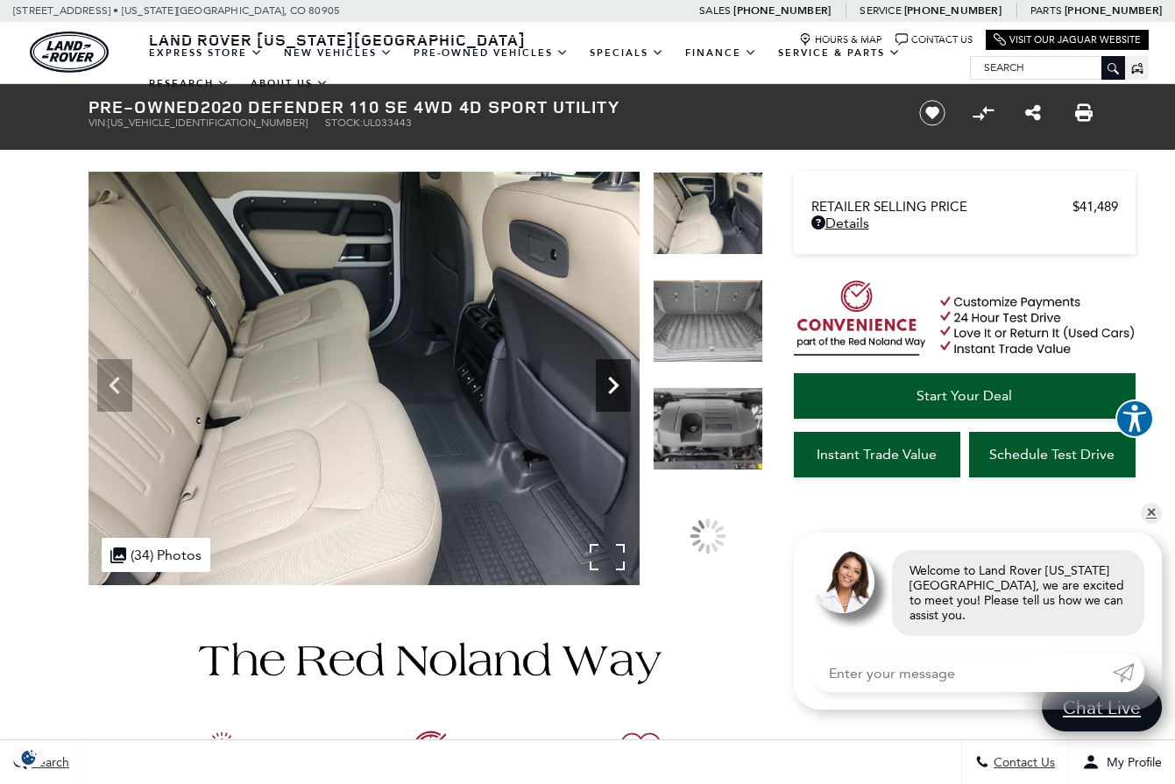
click at [612, 390] on icon "Next" at bounding box center [613, 386] width 11 height 18
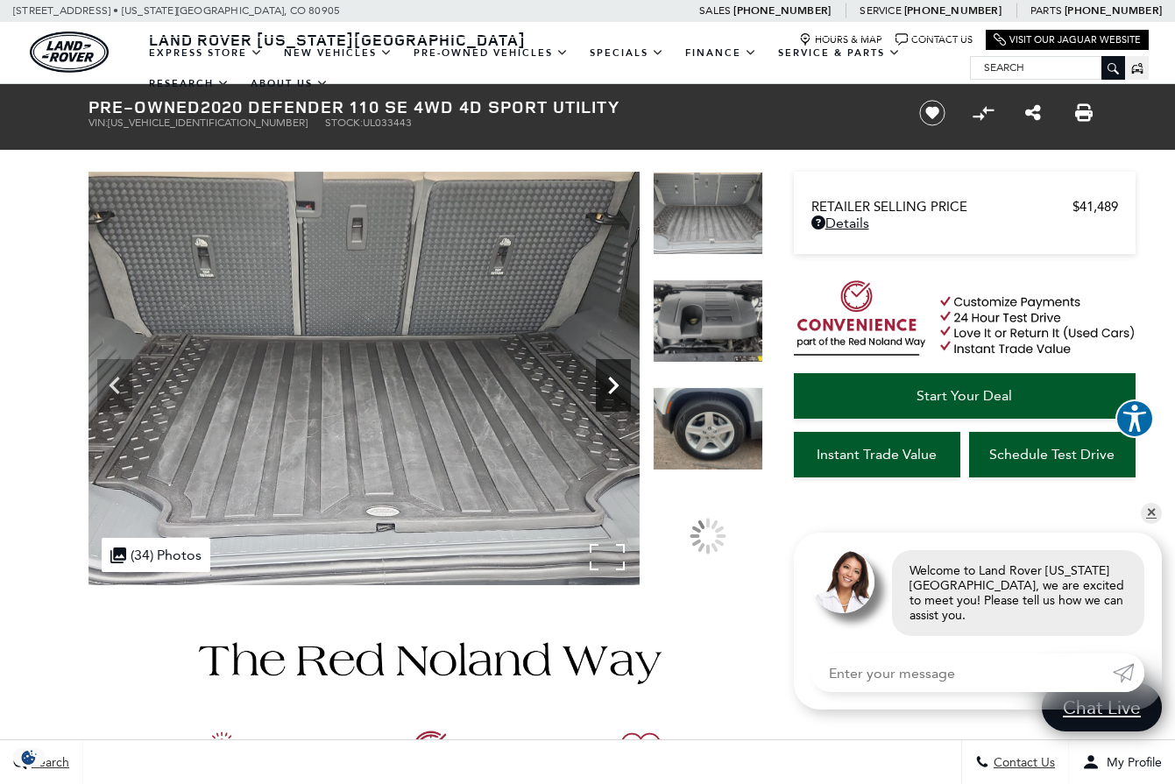
click at [612, 390] on icon "Next" at bounding box center [613, 386] width 11 height 18
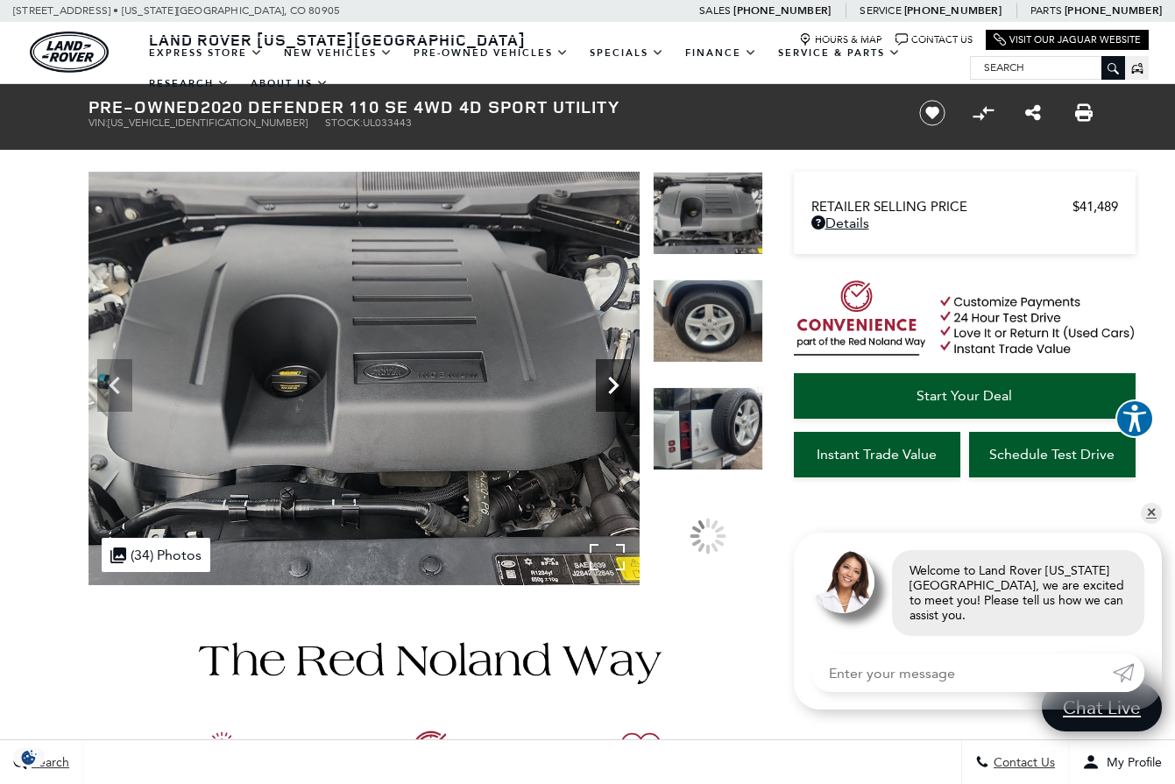
click at [612, 390] on icon "Next" at bounding box center [613, 386] width 11 height 18
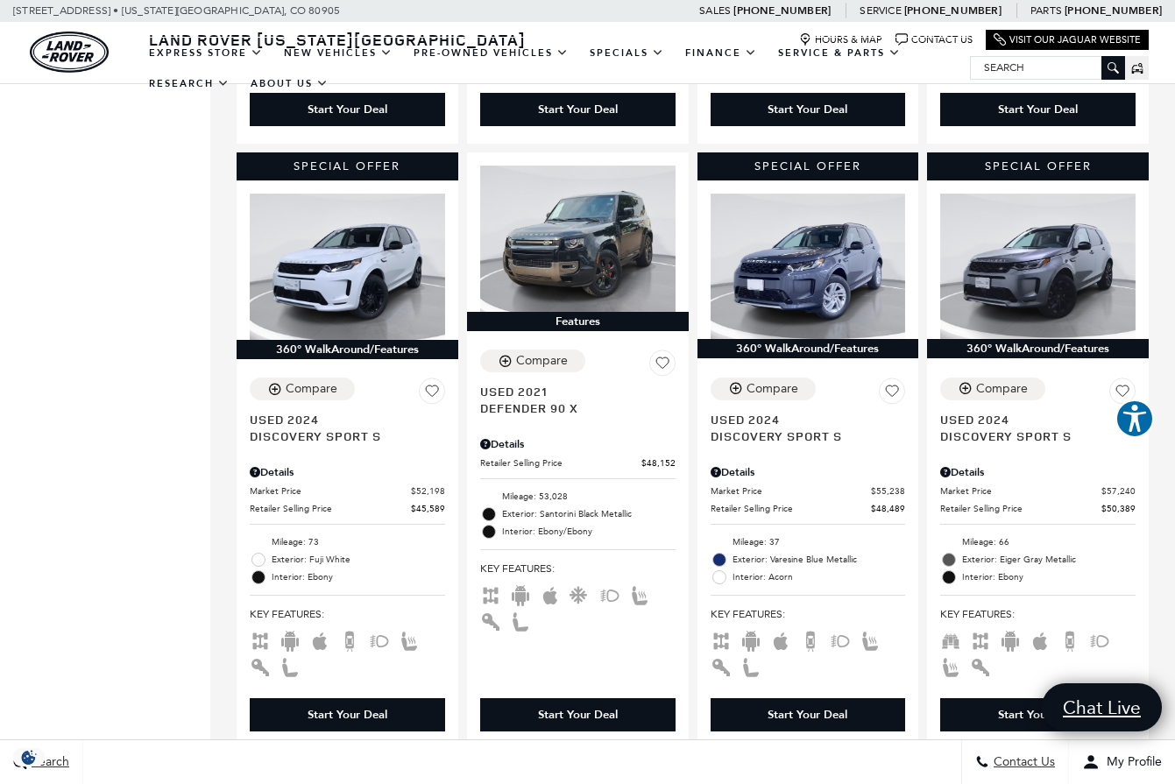
scroll to position [971, 0]
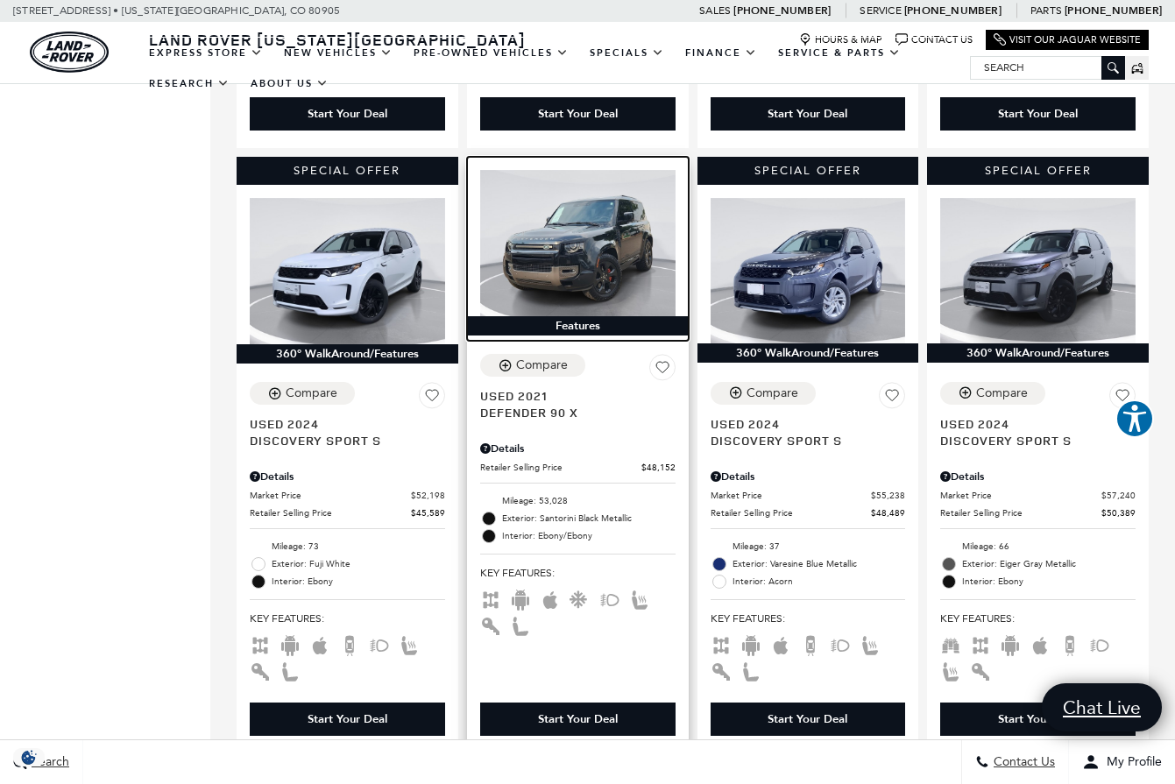
click at [580, 202] on img at bounding box center [577, 243] width 195 height 146
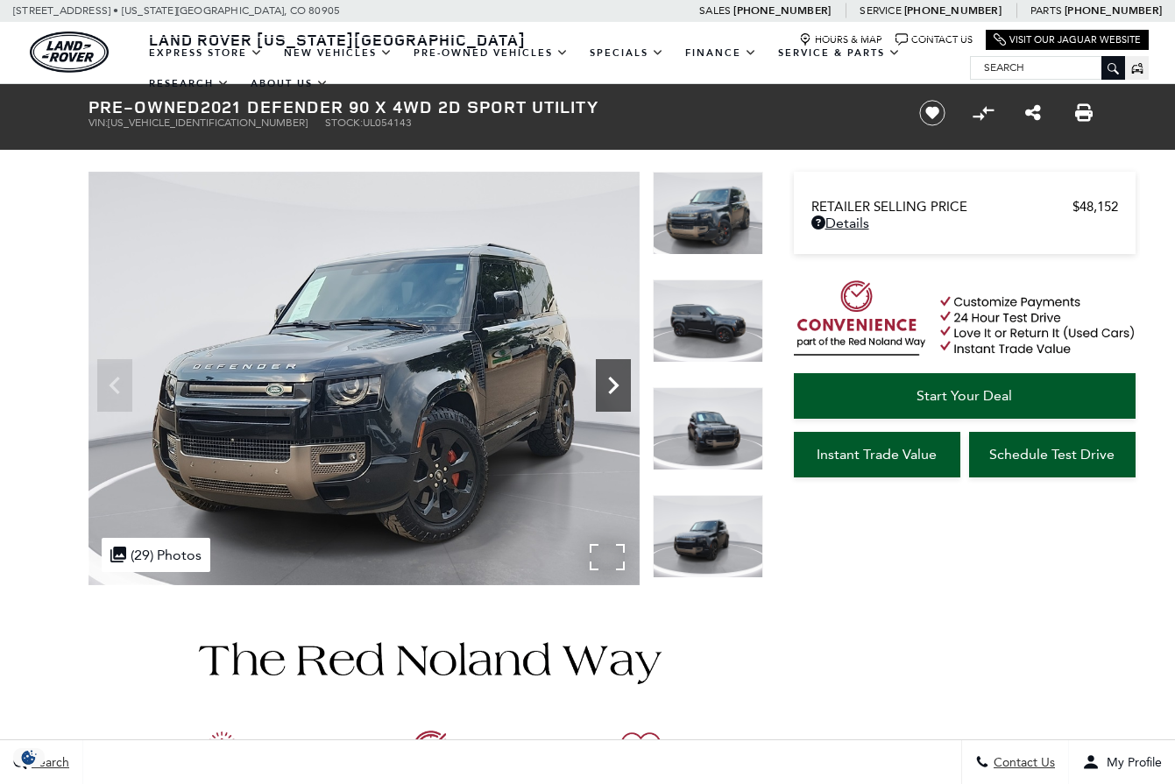
click at [614, 397] on icon "Next" at bounding box center [613, 385] width 35 height 35
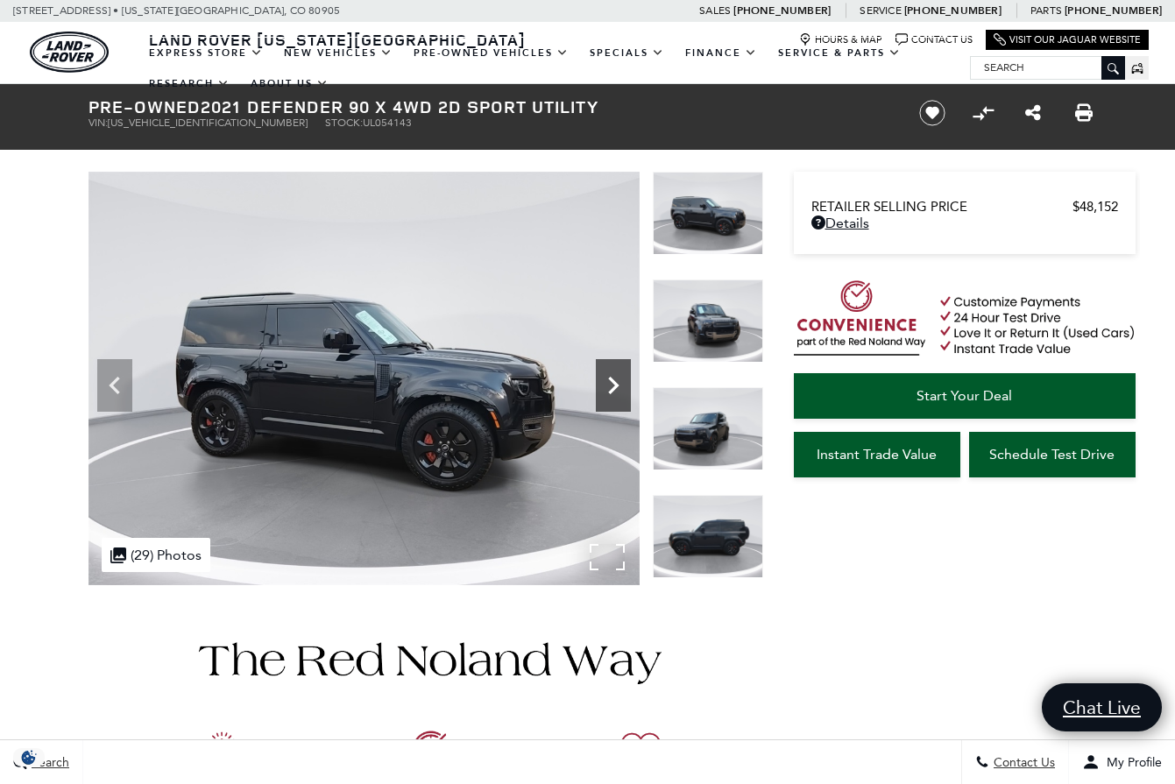
click at [614, 396] on icon "Next" at bounding box center [613, 385] width 35 height 35
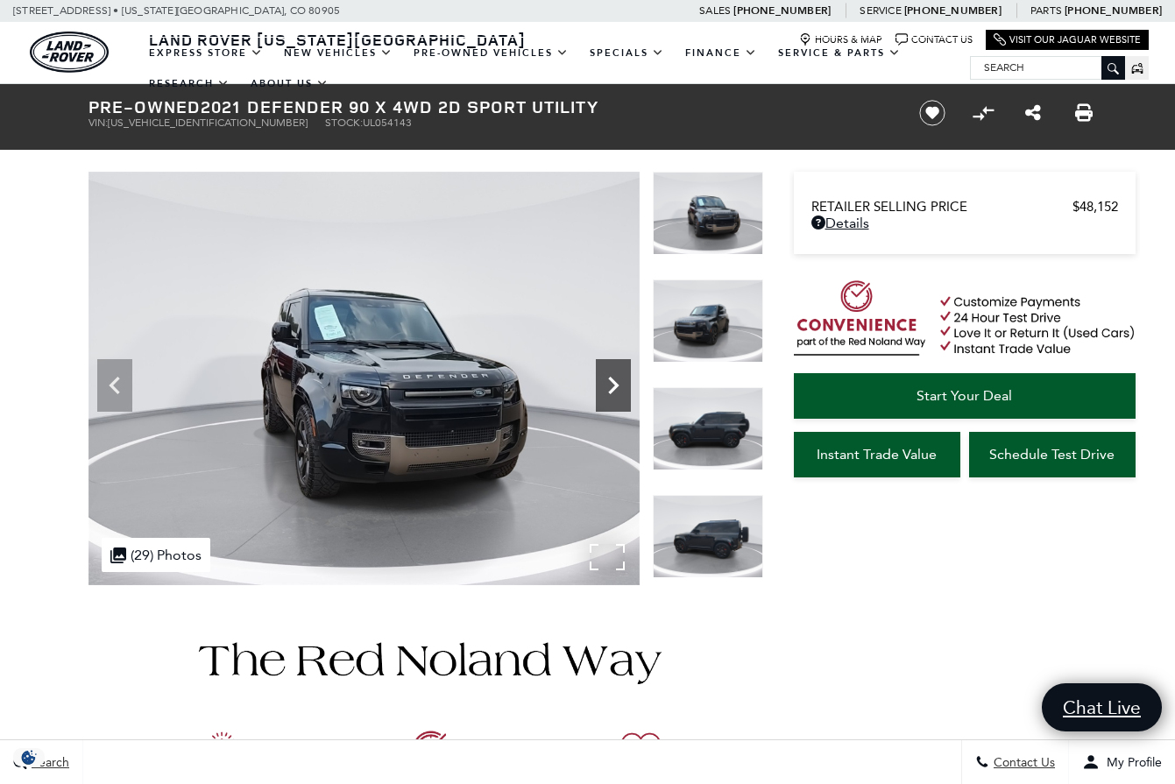
click at [614, 396] on icon "Next" at bounding box center [613, 385] width 35 height 35
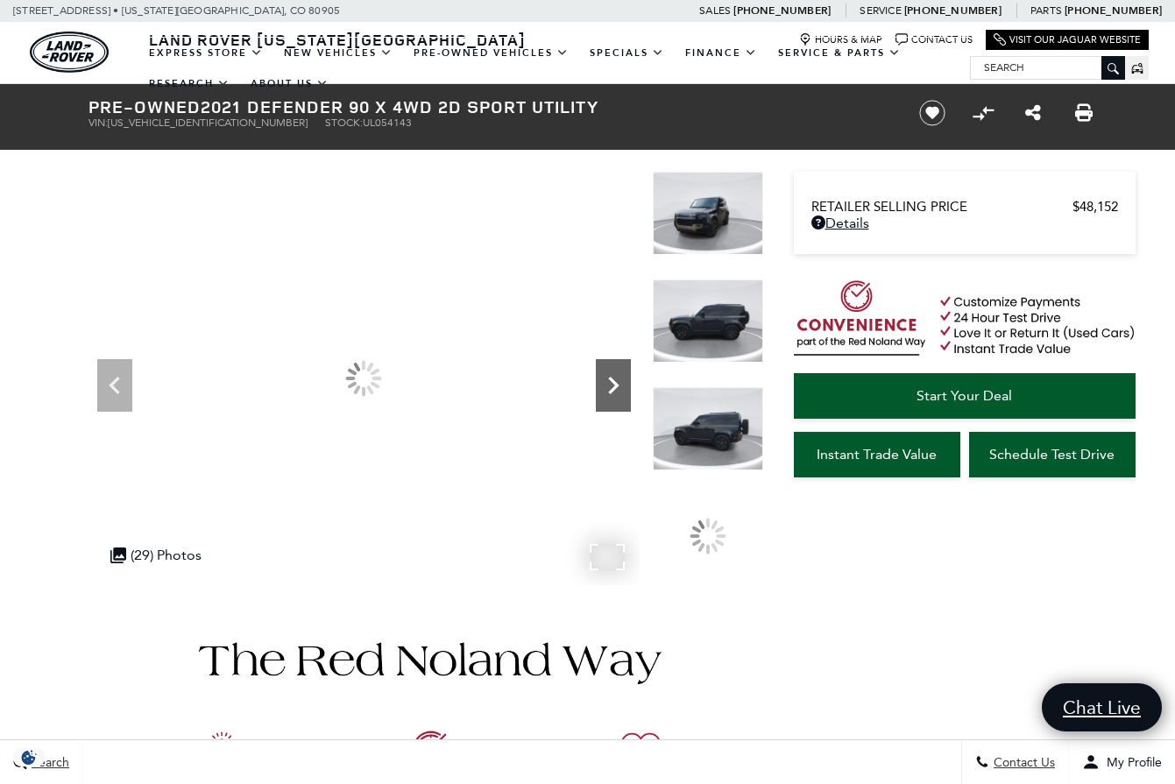
click at [614, 396] on icon "Next" at bounding box center [613, 385] width 35 height 35
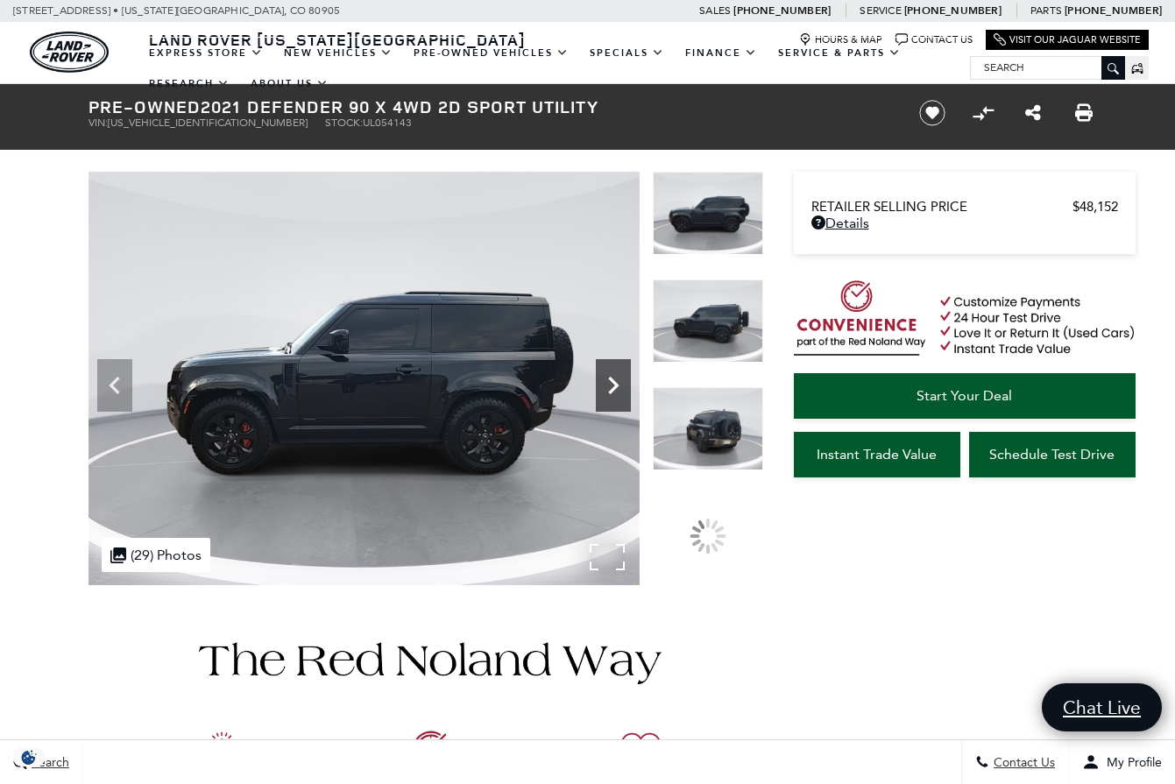
click at [614, 396] on icon "Next" at bounding box center [613, 385] width 35 height 35
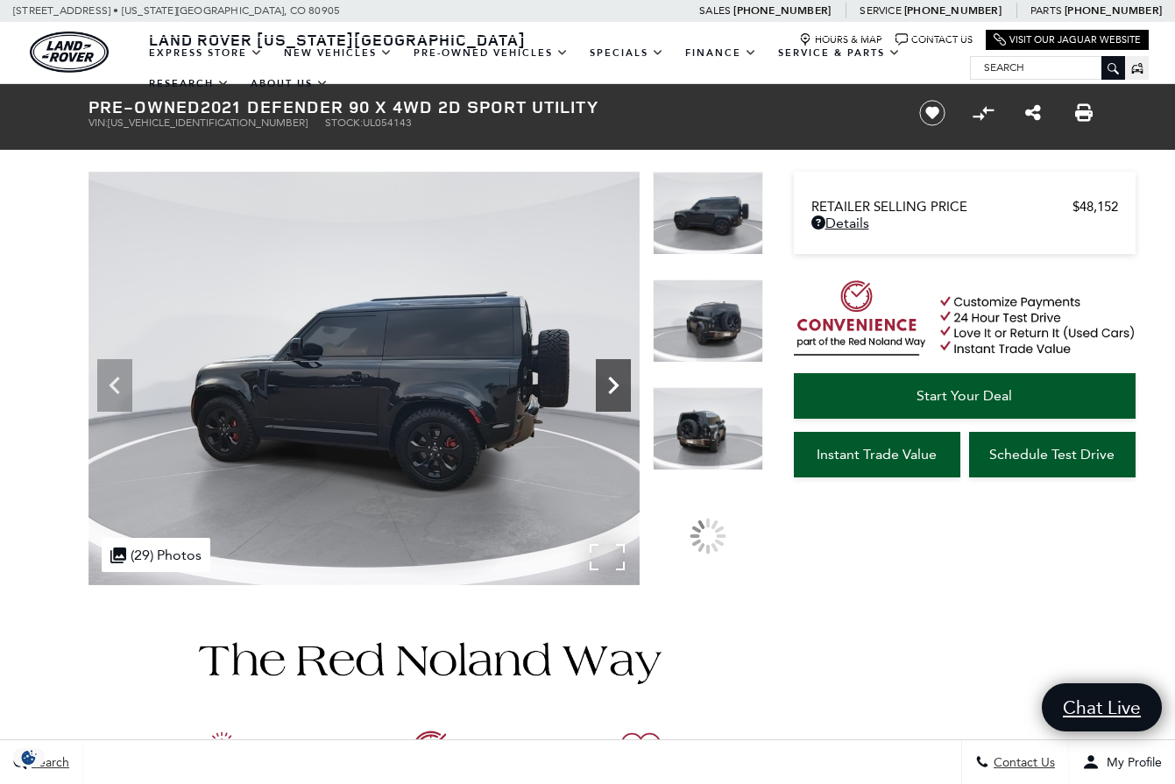
click at [614, 396] on icon "Next" at bounding box center [613, 385] width 35 height 35
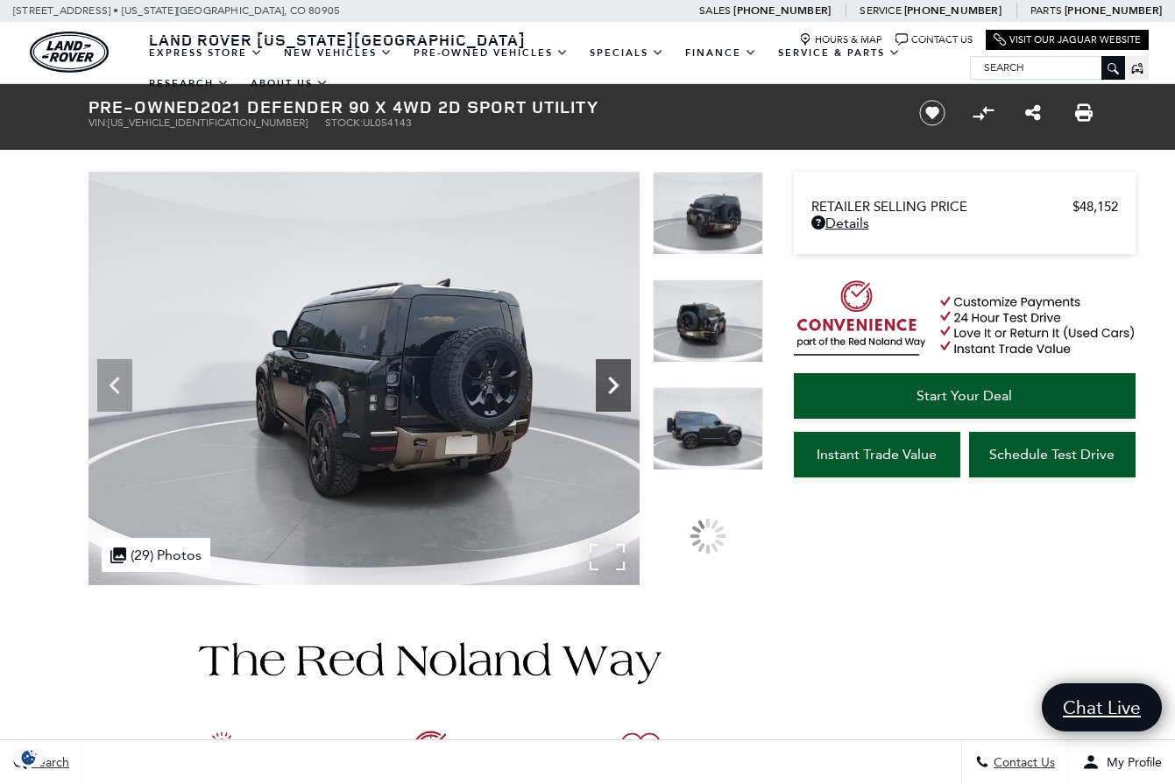
click at [614, 396] on icon "Next" at bounding box center [613, 385] width 35 height 35
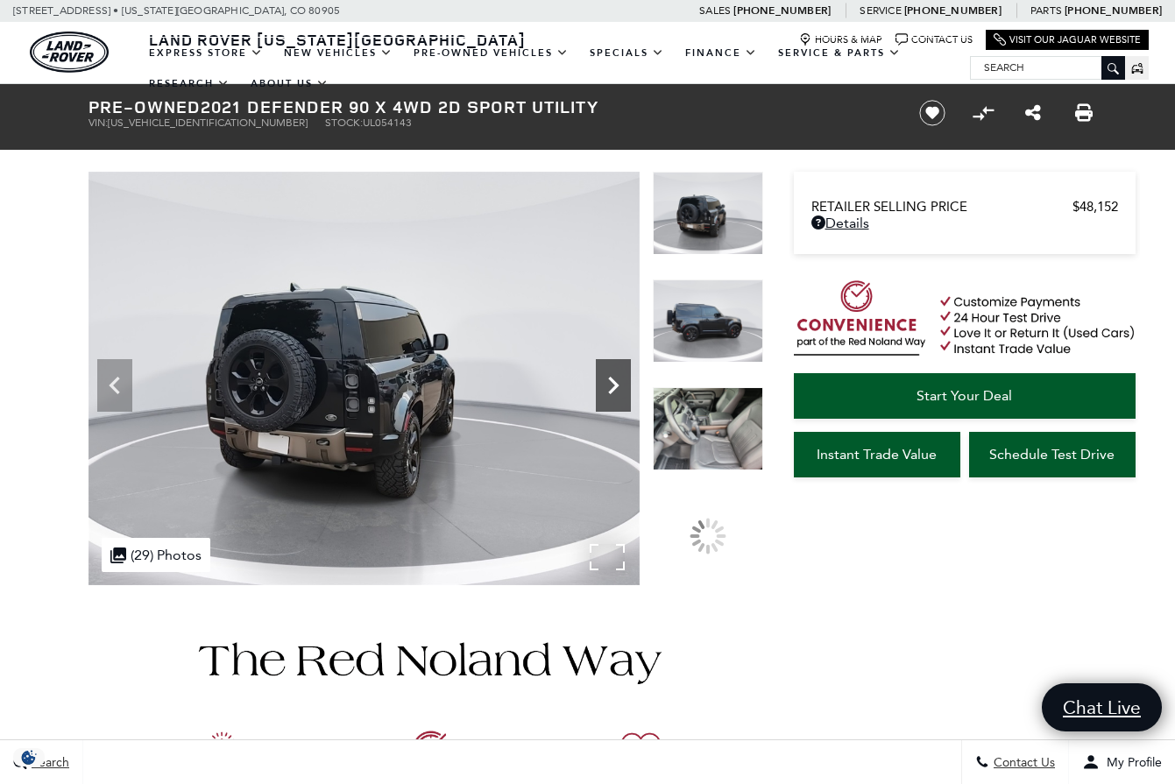
click at [614, 396] on icon "Next" at bounding box center [613, 385] width 35 height 35
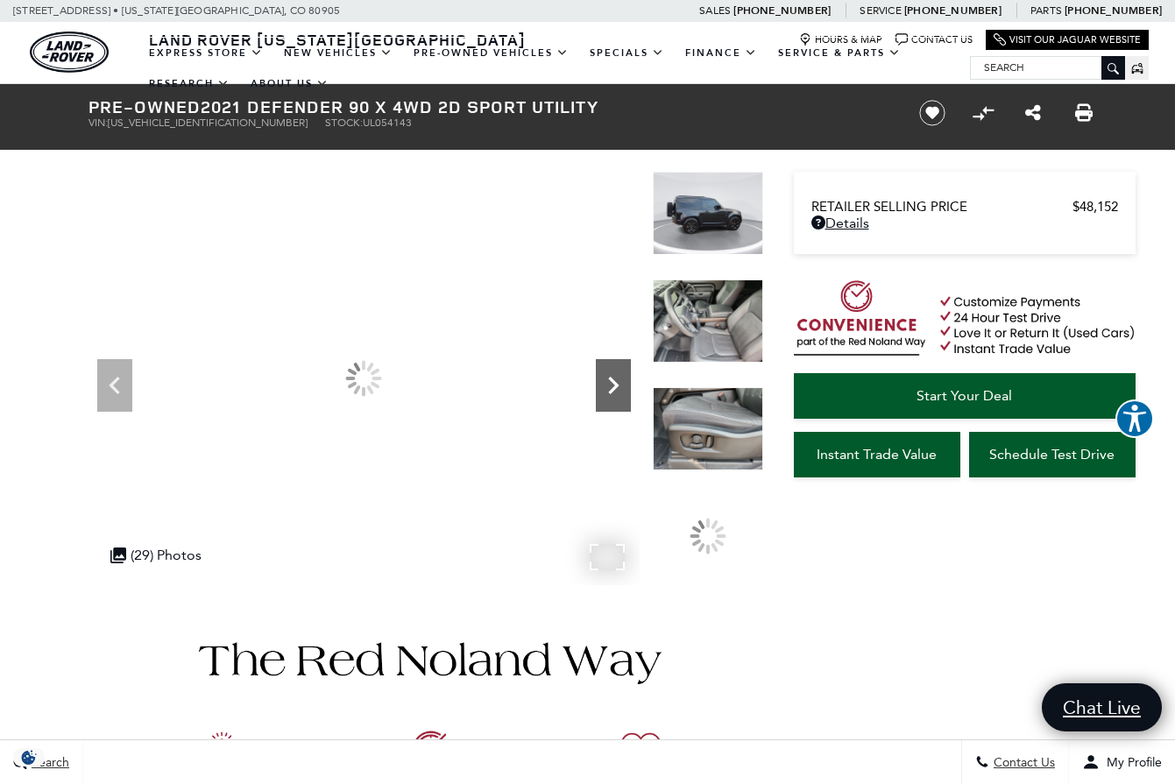
click at [614, 396] on icon "Next" at bounding box center [613, 385] width 35 height 35
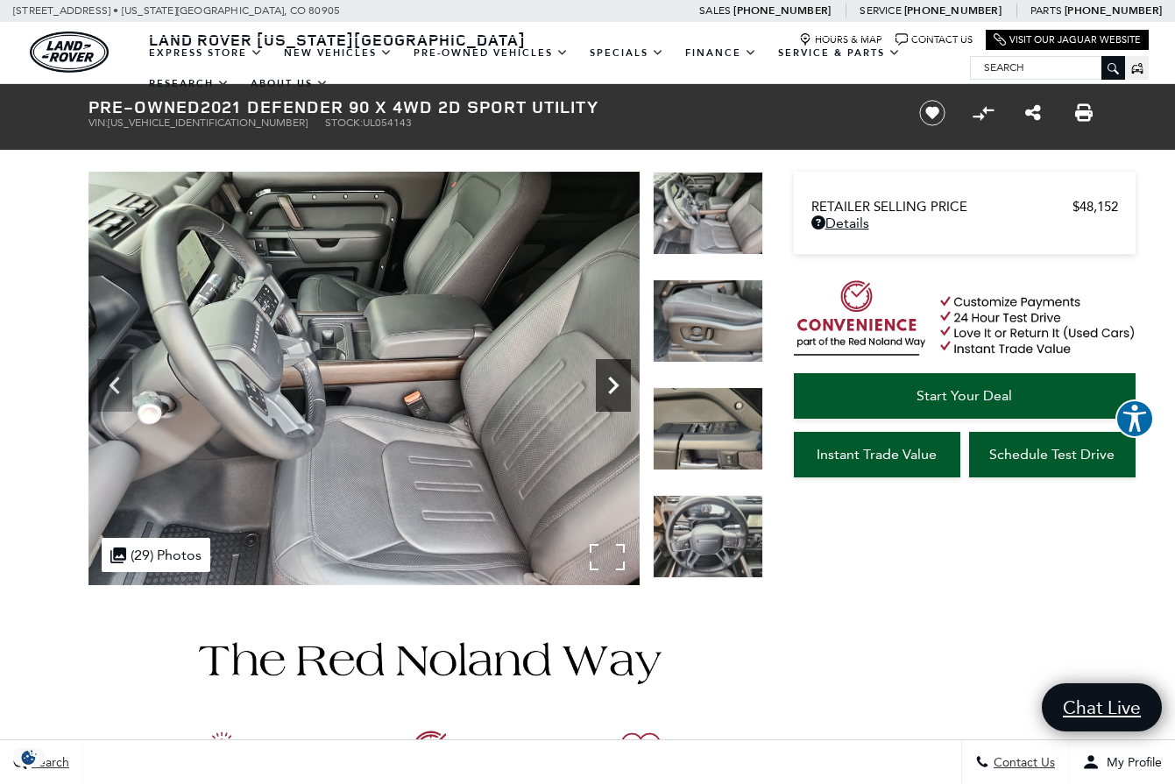
click at [614, 396] on icon "Next" at bounding box center [613, 385] width 35 height 35
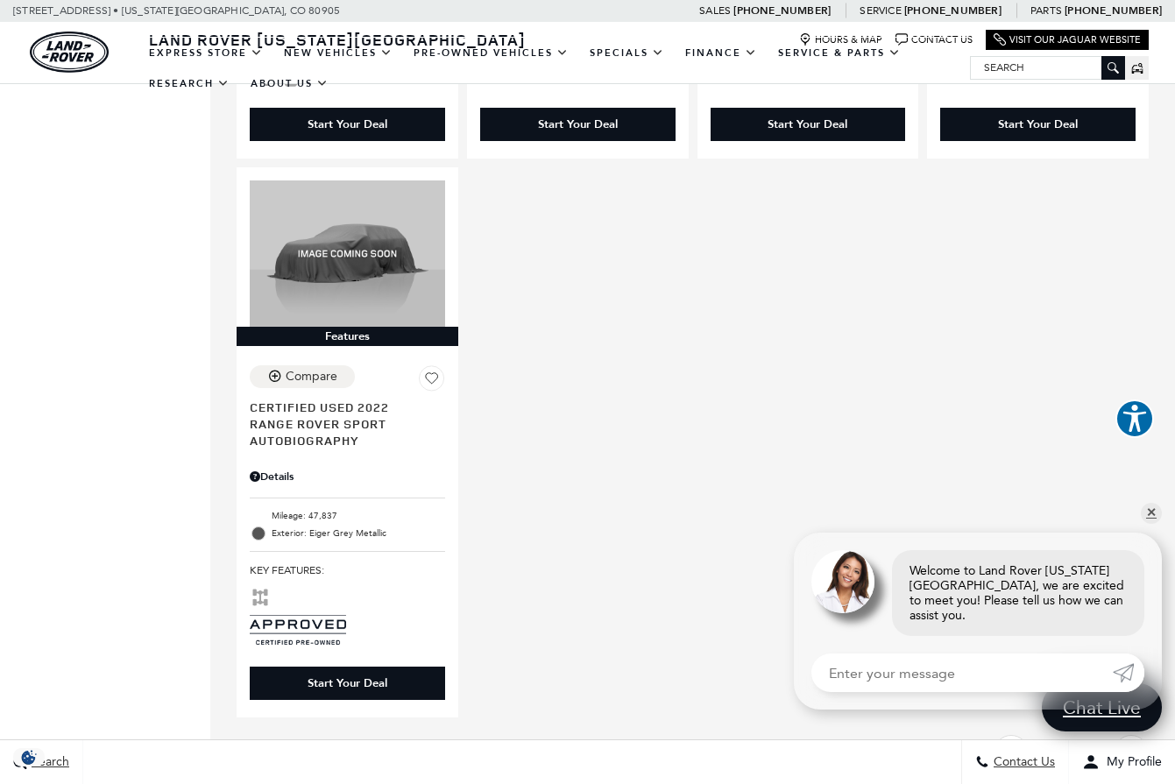
scroll to position [2188, 0]
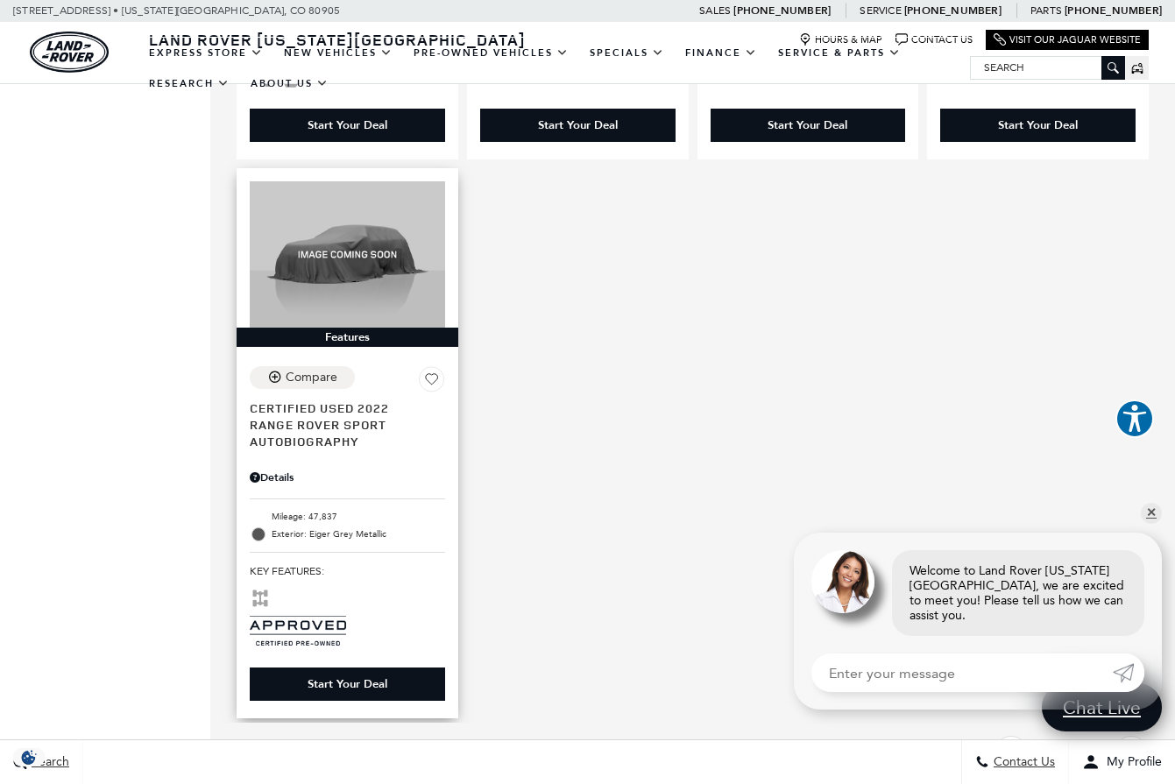
click at [305, 400] on span "Certified Used 2022" at bounding box center [341, 408] width 182 height 17
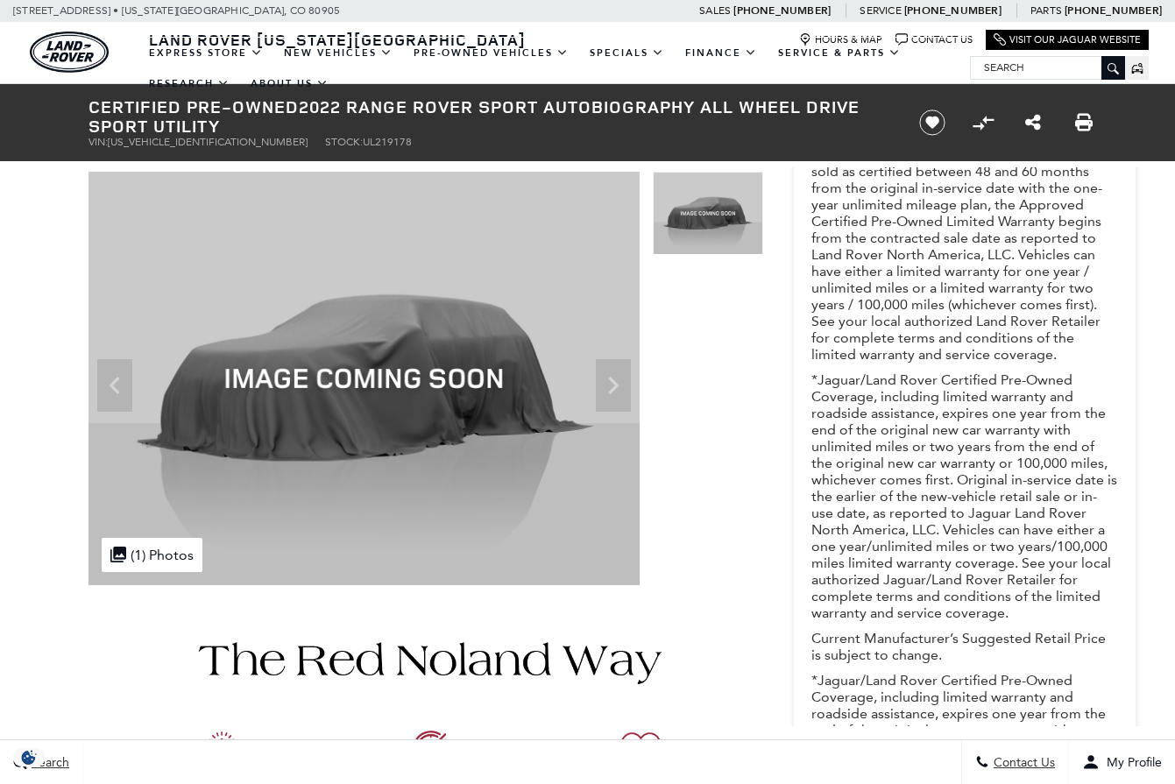
scroll to position [628, 0]
